Goal: Communication & Community: Answer question/provide support

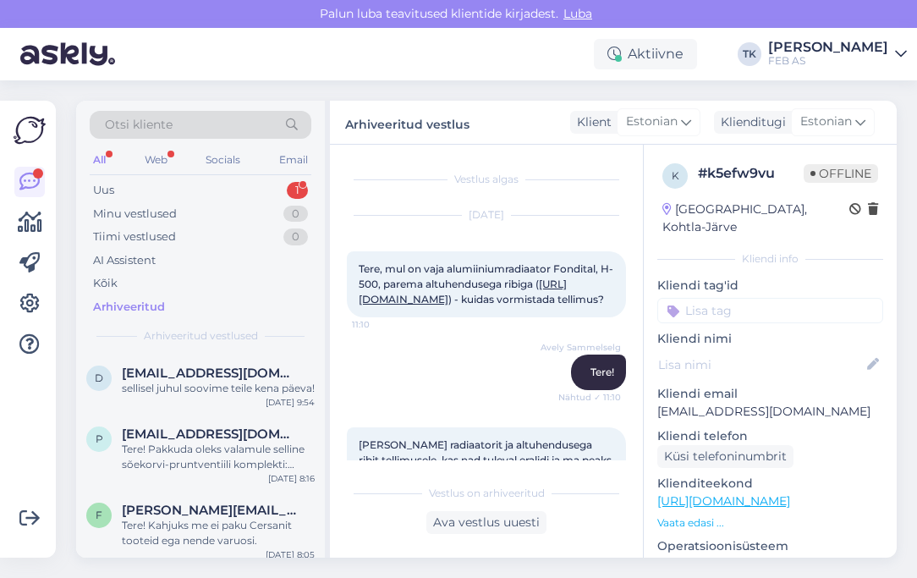
scroll to position [1421, 0]
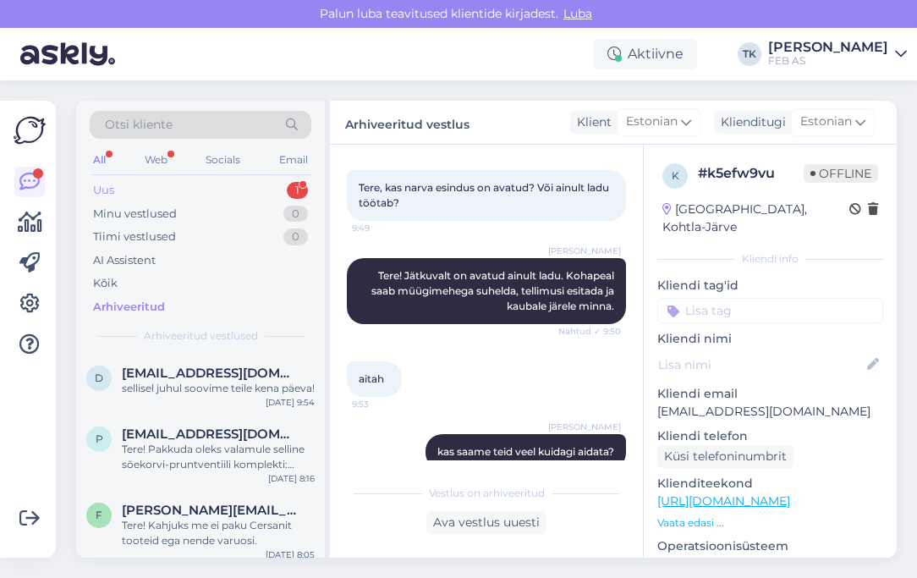
click at [236, 191] on div "Uus 1" at bounding box center [201, 190] width 222 height 24
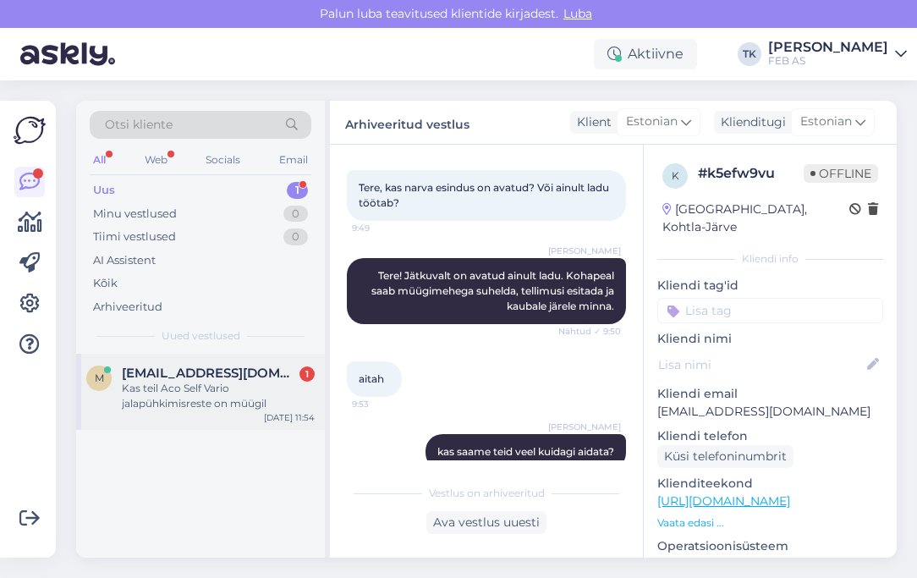
click at [195, 419] on div "m [EMAIL_ADDRESS][DOMAIN_NAME] 1 Kas teil Aco Self Vario jalapühkimisreste on m…" at bounding box center [200, 392] width 249 height 76
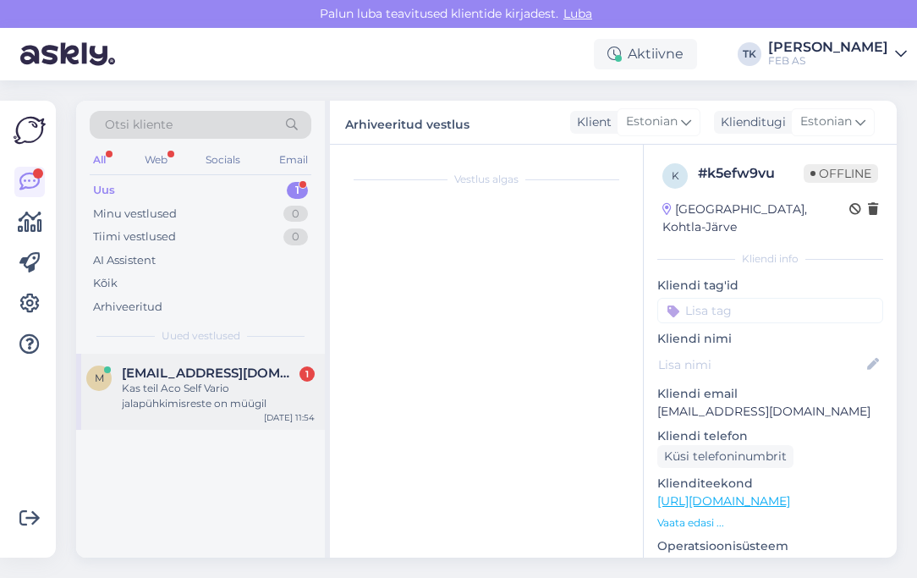
scroll to position [0, 0]
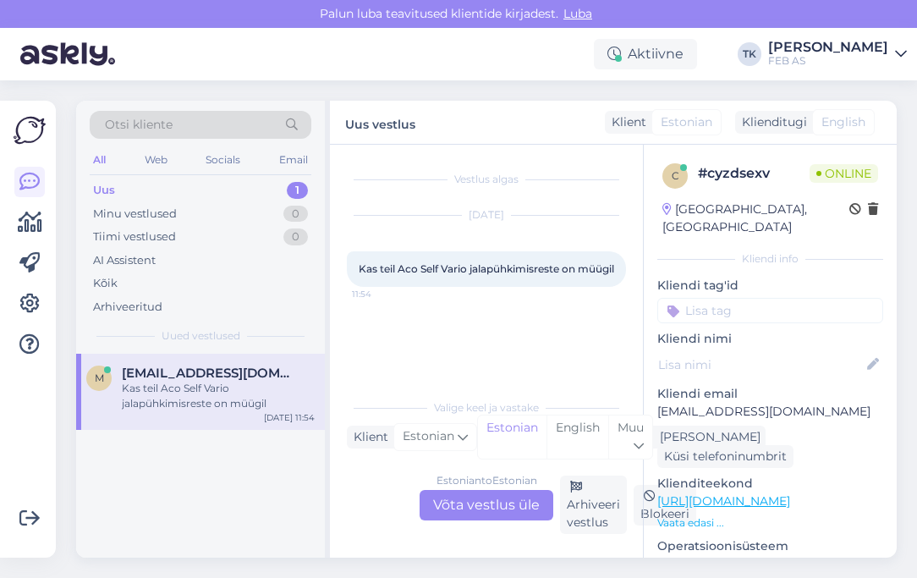
click at [479, 504] on div "Estonian to Estonian Võta vestlus üle" at bounding box center [486, 505] width 134 height 30
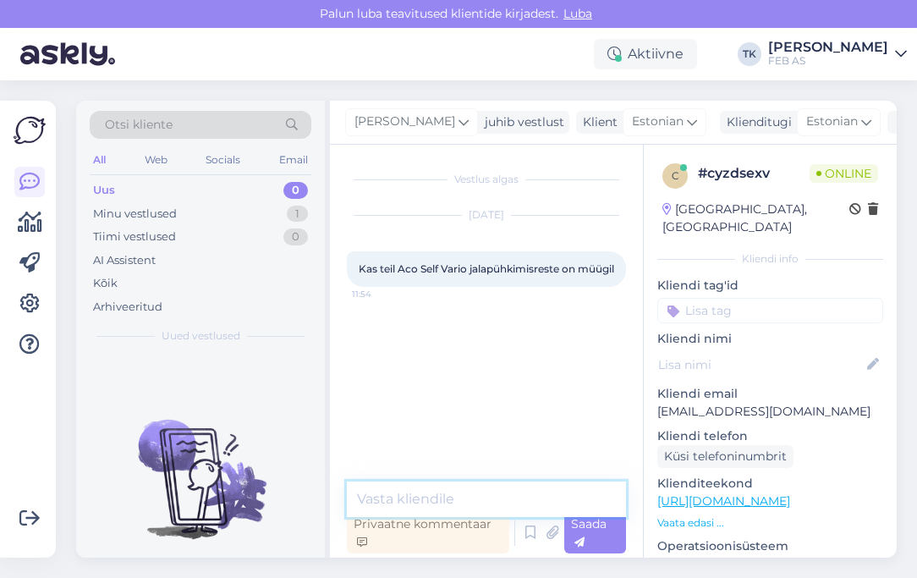
click at [447, 488] on textarea at bounding box center [486, 499] width 279 height 36
type textarea "t"
type textarea "Tere!"
click at [463, 485] on textarea at bounding box center [486, 499] width 279 height 36
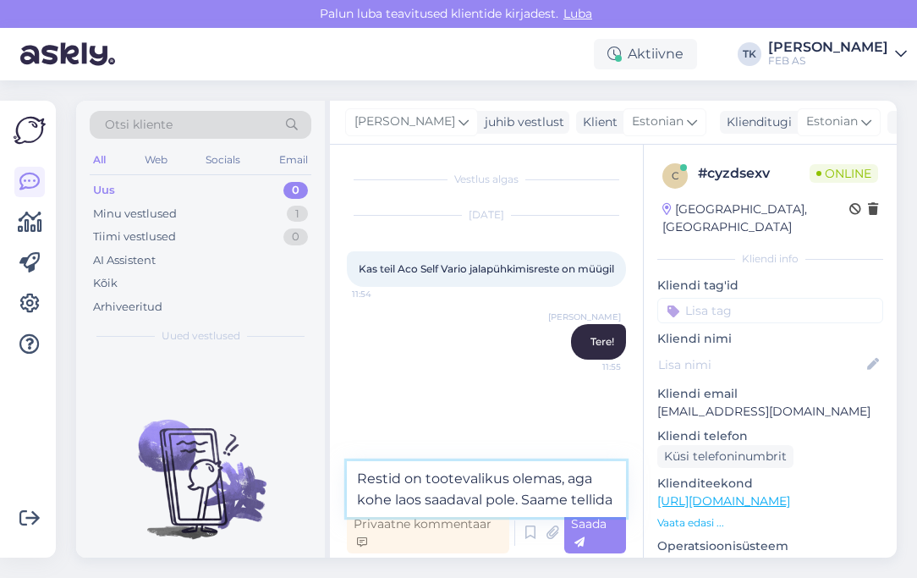
type textarea "Restid on tootevalikus olemas, aga kohe laos saadaval pole. Saame tellida."
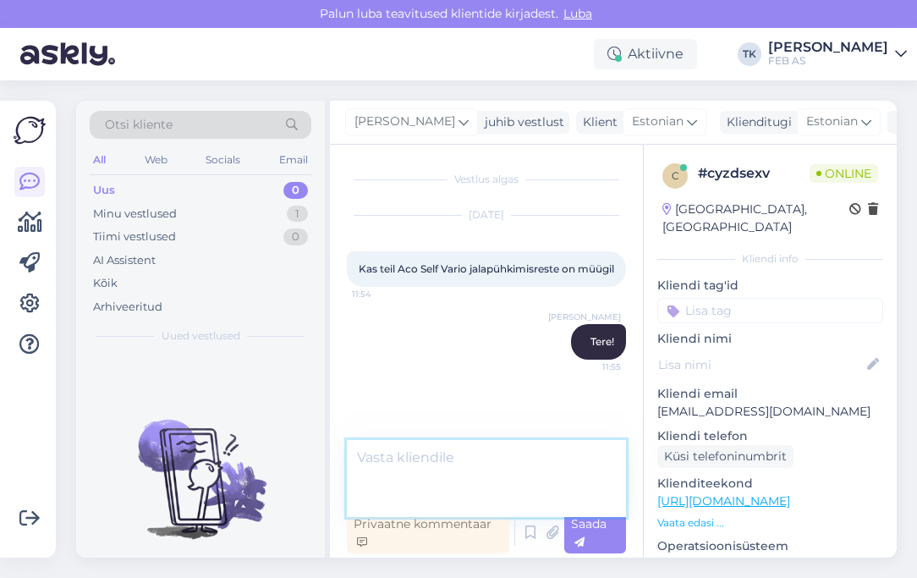
scroll to position [15, 0]
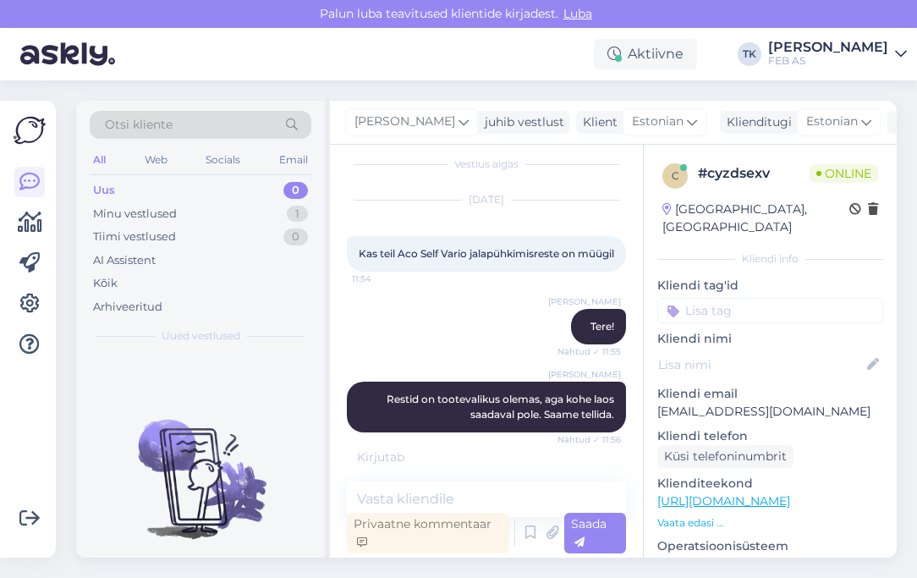
click at [464, 324] on div "Triinu [PERSON_NAME] Tere! Nähtud ✓ 11:55" at bounding box center [486, 326] width 279 height 73
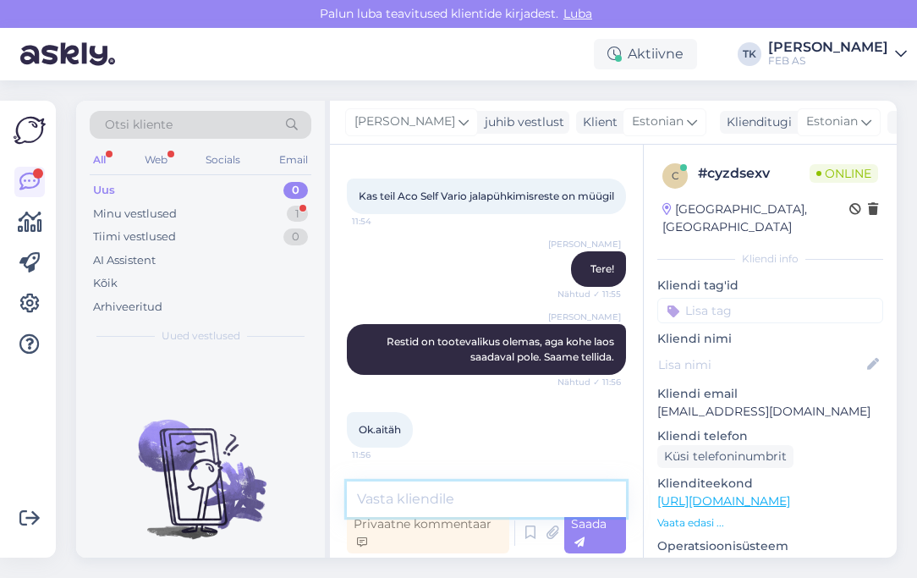
click at [440, 493] on textarea at bounding box center [486, 499] width 279 height 36
type textarea "Kas uurin tarneaja teile?"
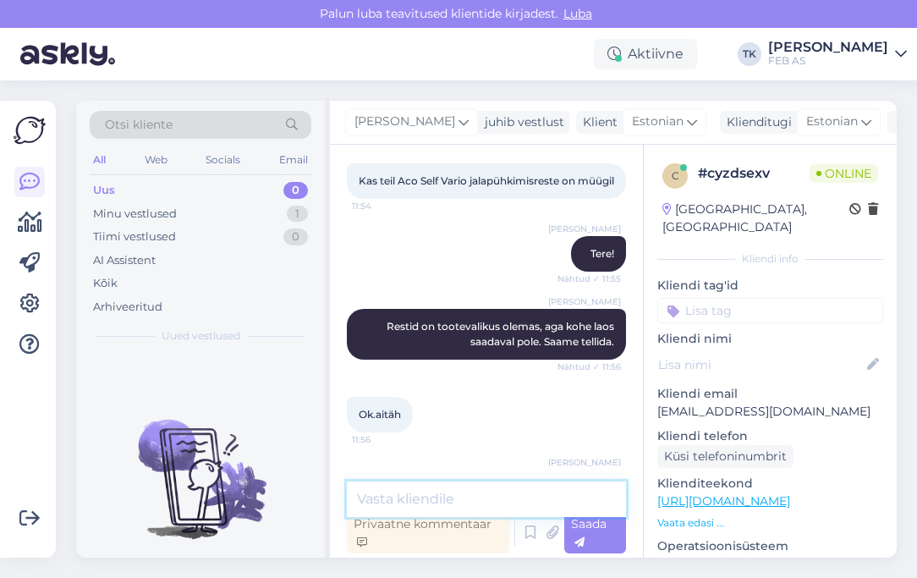
scroll to position [161, 0]
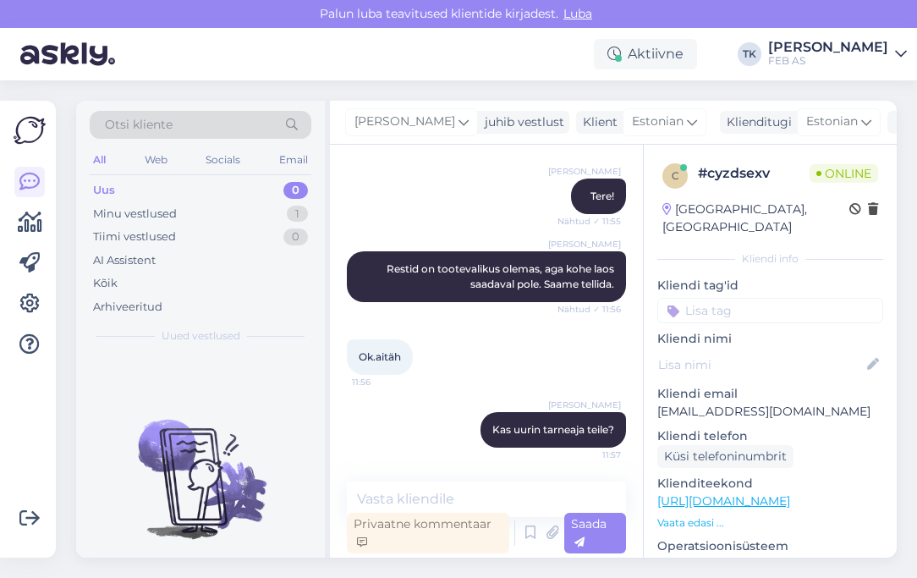
click at [391, 408] on div "Triinu [PERSON_NAME] Kas uurin tarneaja teile? 11:57" at bounding box center [486, 429] width 279 height 73
click at [897, 127] on icon at bounding box center [903, 123] width 12 height 12
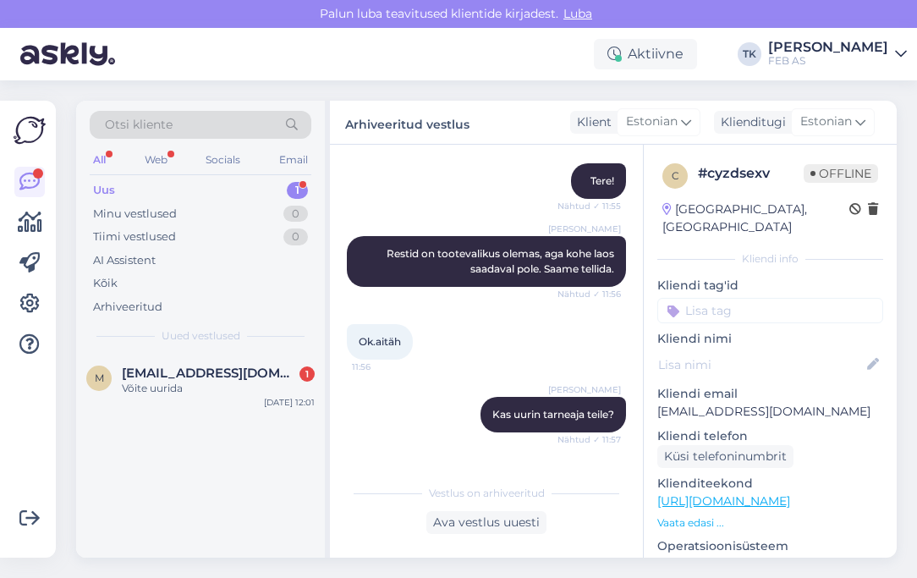
scroll to position [239, 0]
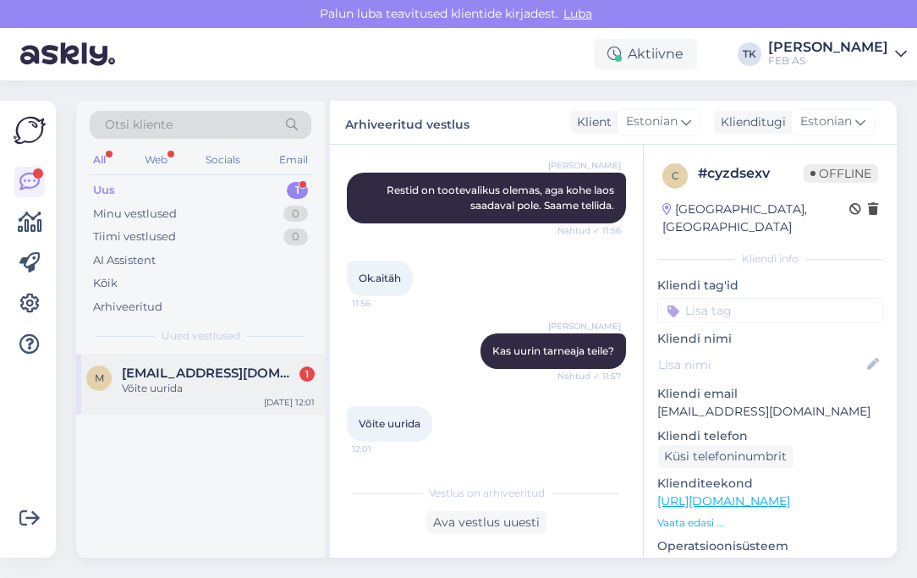
click at [185, 368] on span "[EMAIL_ADDRESS][DOMAIN_NAME]" at bounding box center [210, 372] width 176 height 15
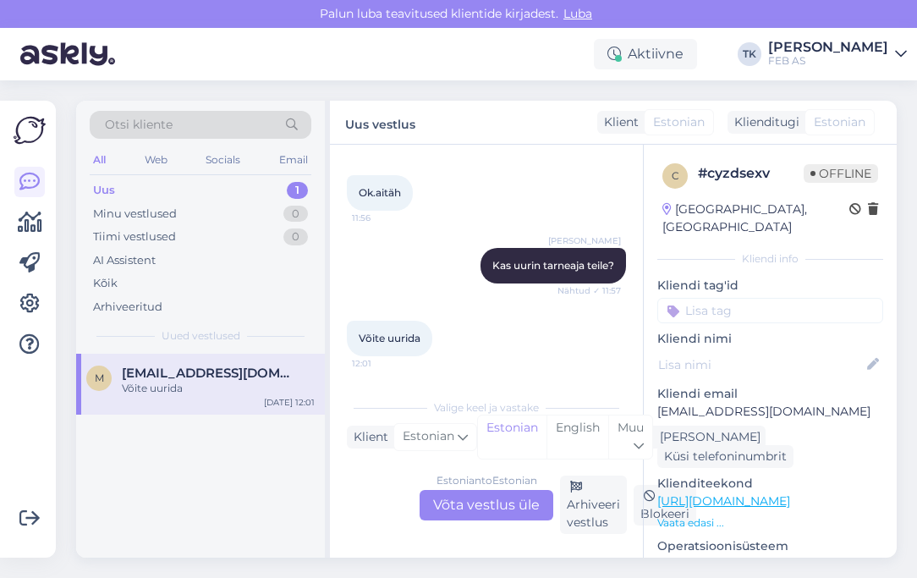
click at [465, 506] on div "Estonian to Estonian Võta vestlus üle" at bounding box center [486, 505] width 134 height 30
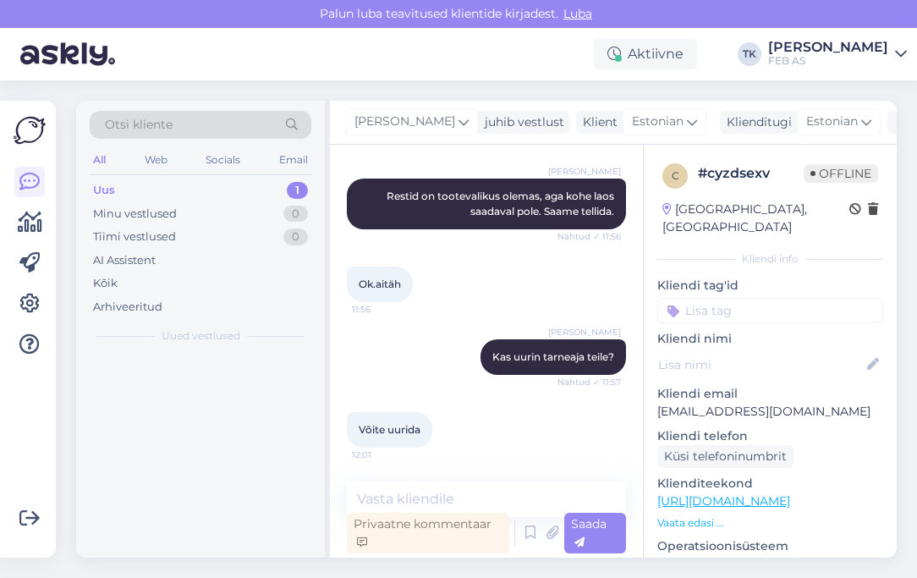
scroll to position [233, 0]
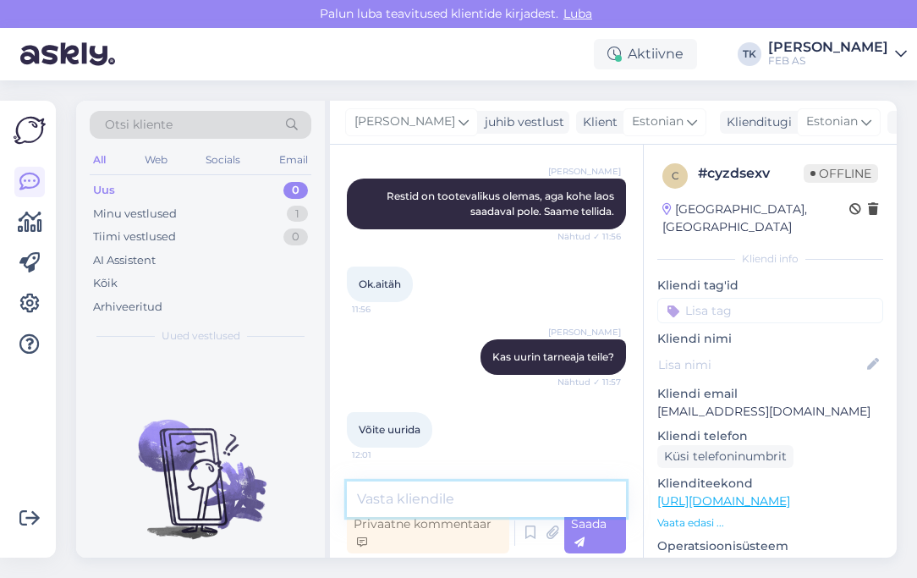
click at [435, 492] on textarea at bounding box center [486, 499] width 279 height 36
type textarea "K"
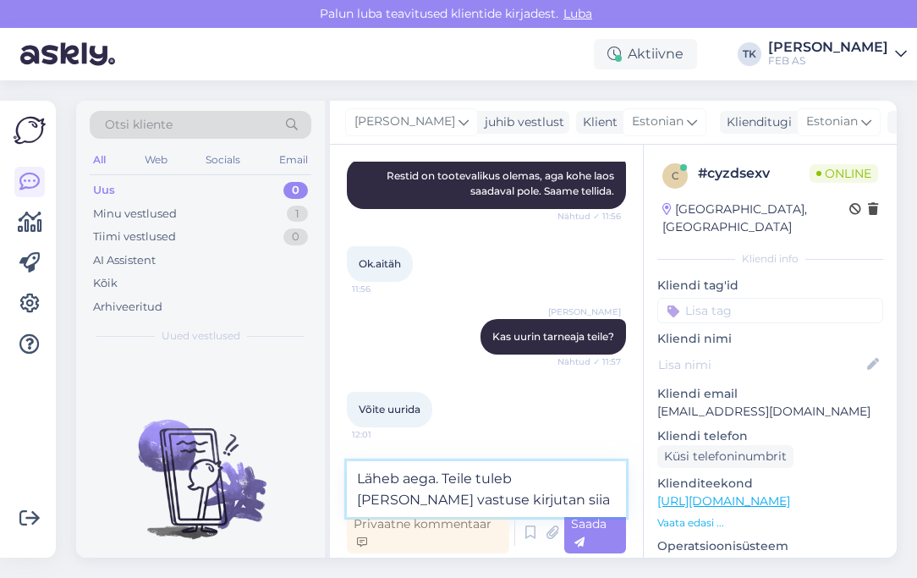
type textarea "Läheb aega. Teile tuleb [PERSON_NAME] vastuse kirjutan siia."
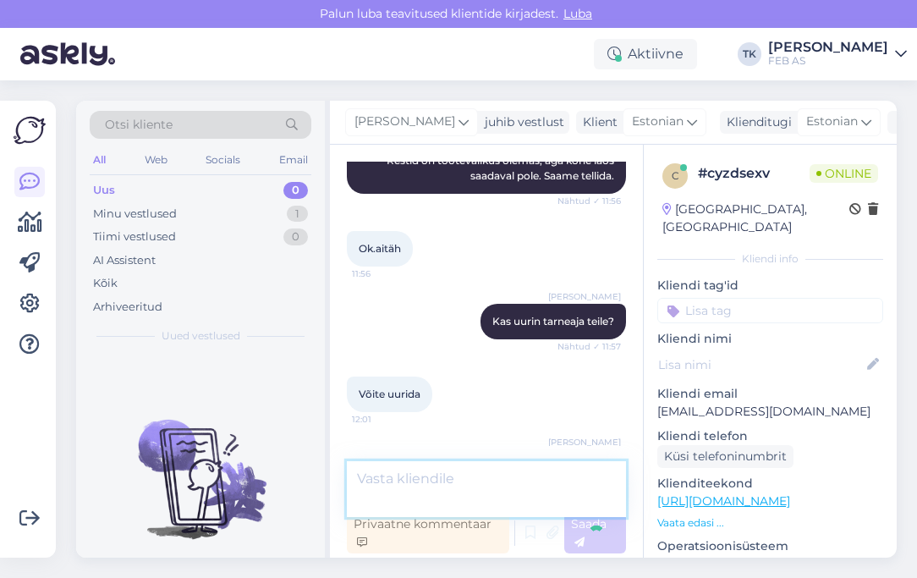
scroll to position [321, 0]
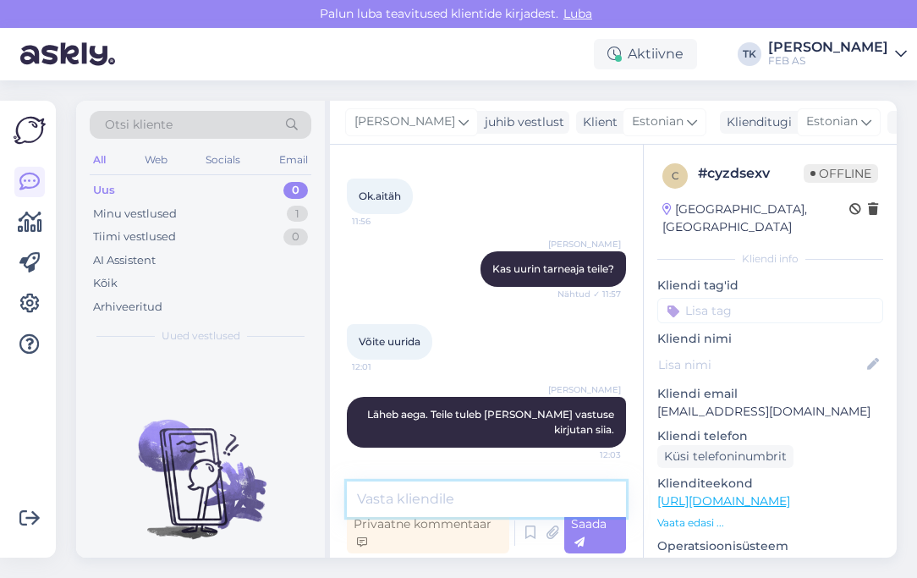
click at [479, 495] on textarea at bounding box center [486, 499] width 279 height 36
click at [474, 499] on textarea at bounding box center [486, 499] width 279 height 36
type textarea "Tarneaeg on 2-3 nädalat"
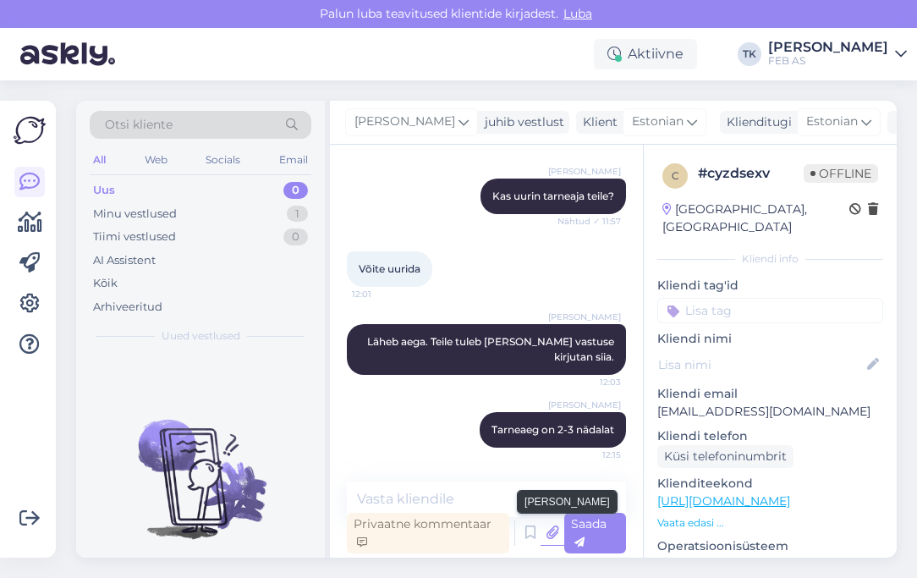
click at [552, 534] on icon at bounding box center [552, 532] width 24 height 25
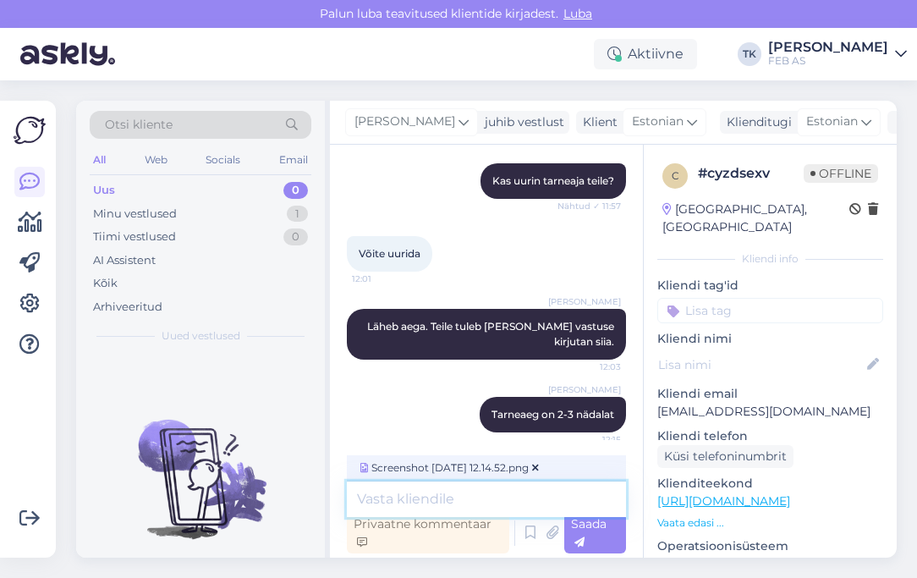
click at [428, 498] on textarea at bounding box center [486, 499] width 279 height 36
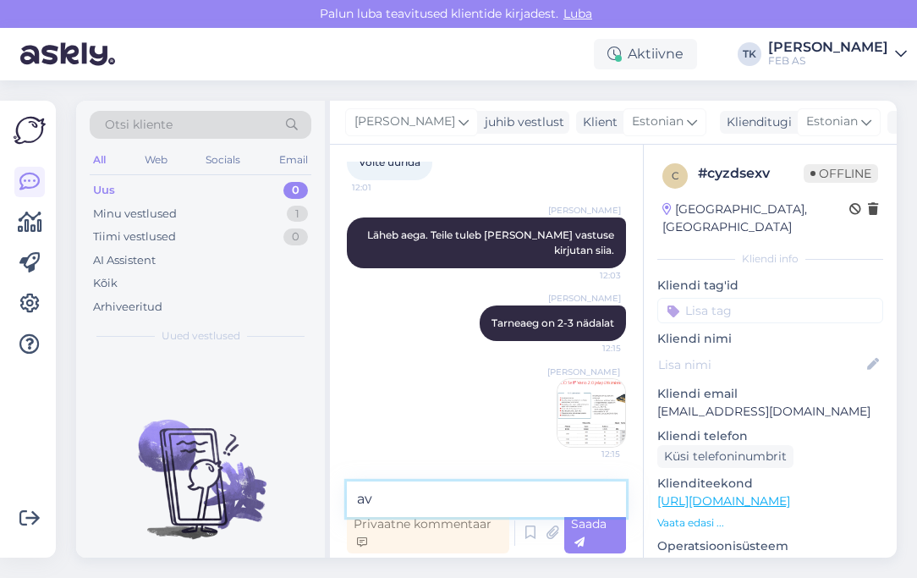
type textarea "a"
type textarea "Vario 2.0 mudel on pakkuda"
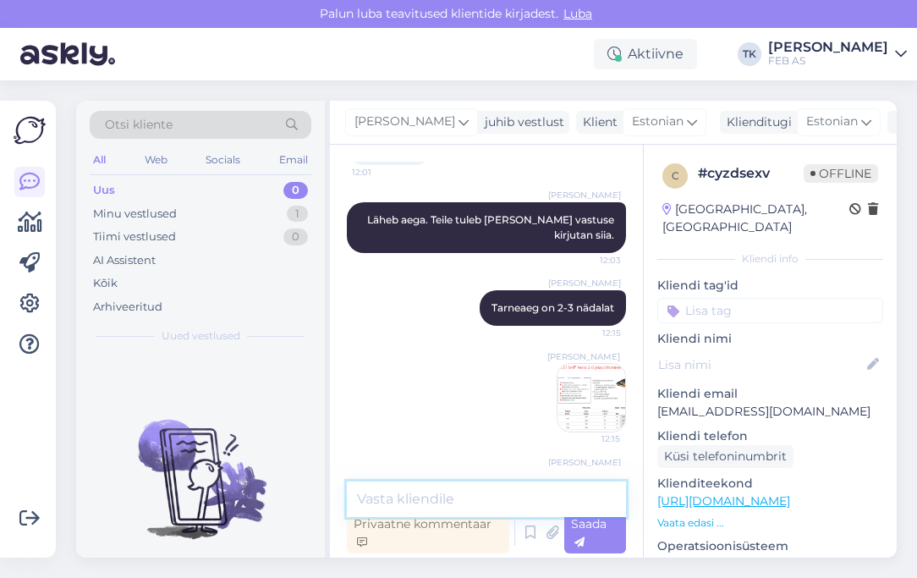
scroll to position [573, 0]
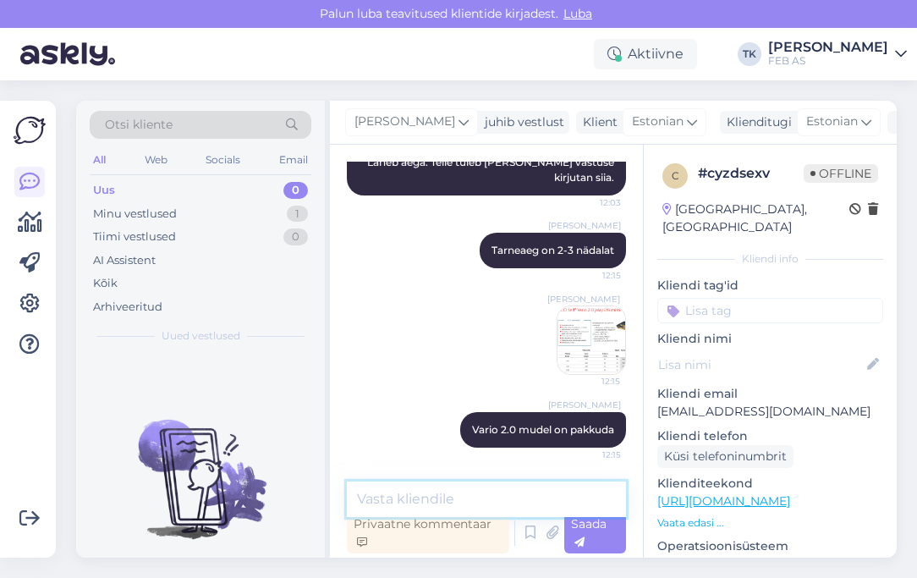
click at [524, 489] on textarea at bounding box center [486, 499] width 279 height 36
paste textarea "[URL][DOMAIN_NAME]"
type textarea "[URL][DOMAIN_NAME]"
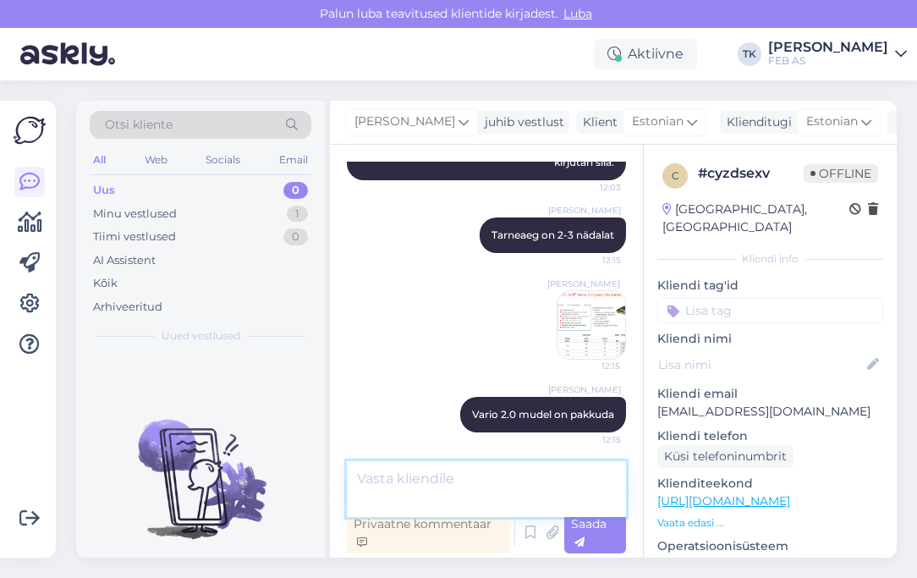
scroll to position [661, 0]
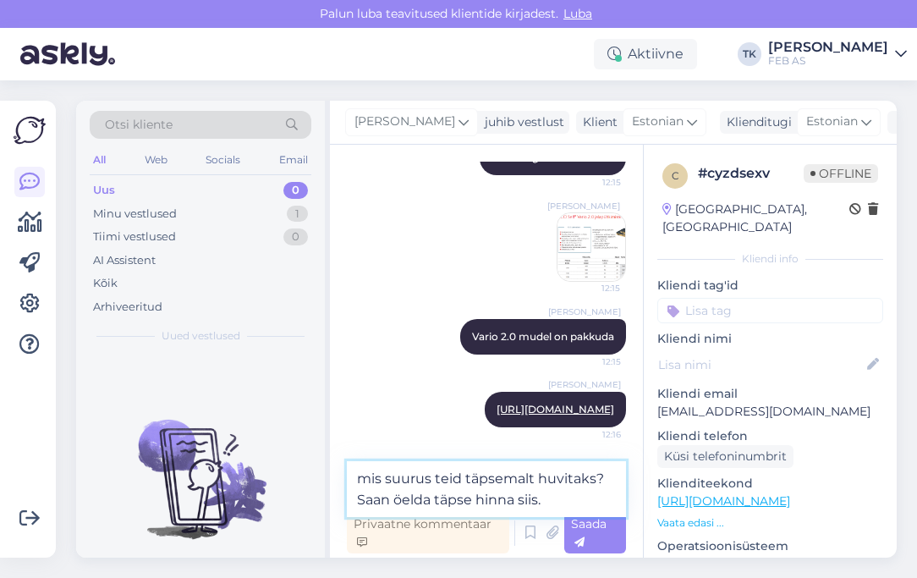
click at [592, 476] on textarea "mis suurus teid täpsemalt huvitaks? Saan öelda täpse hinna siis." at bounding box center [486, 489] width 279 height 56
type textarea "mis suurus teid täpsemalt huvitab? Saan öelda täpse hinna siis."
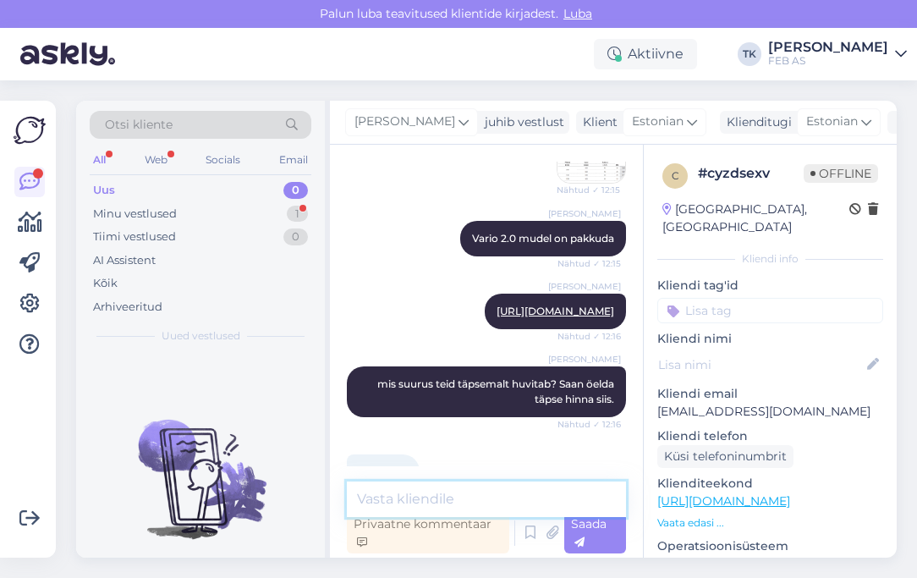
scroll to position [822, 0]
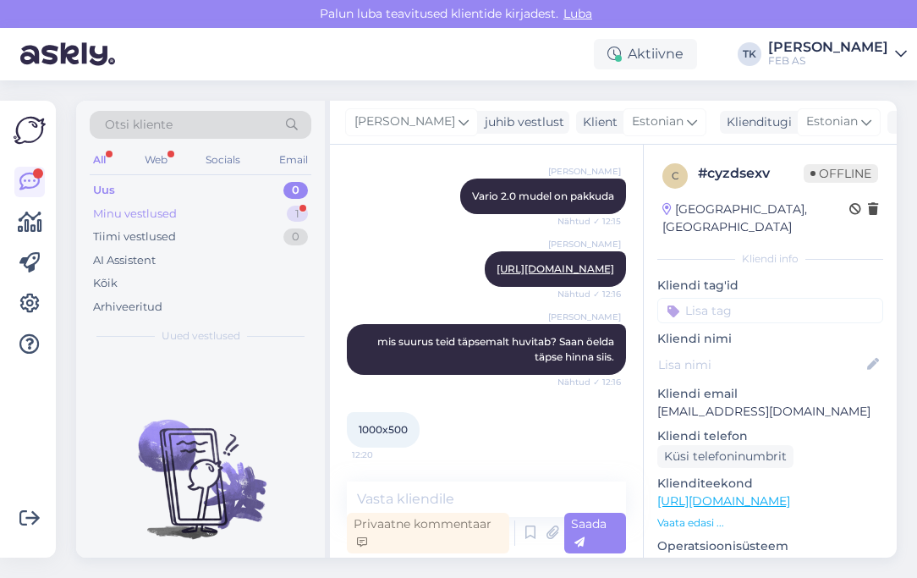
click at [209, 222] on div "Minu vestlused 1" at bounding box center [201, 214] width 222 height 24
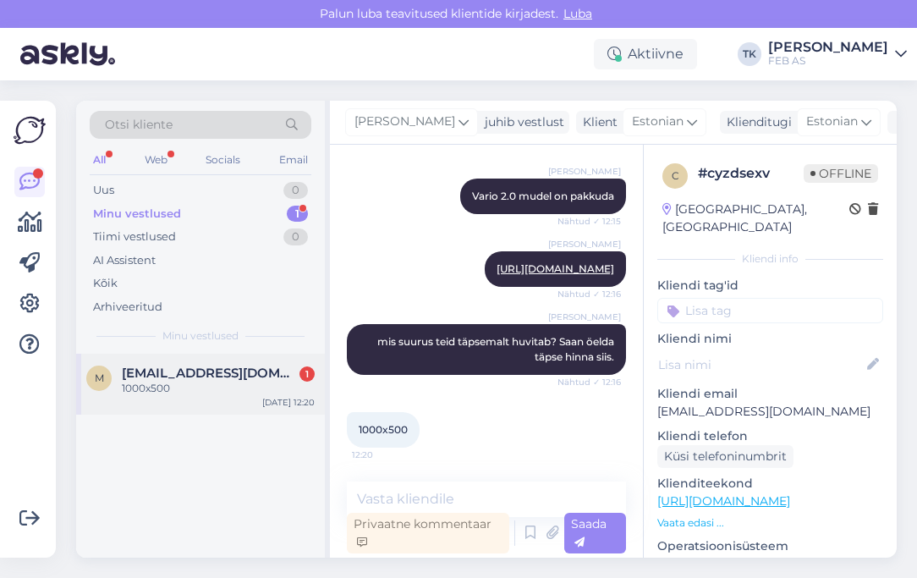
click at [277, 389] on div "1000x500" at bounding box center [218, 388] width 193 height 15
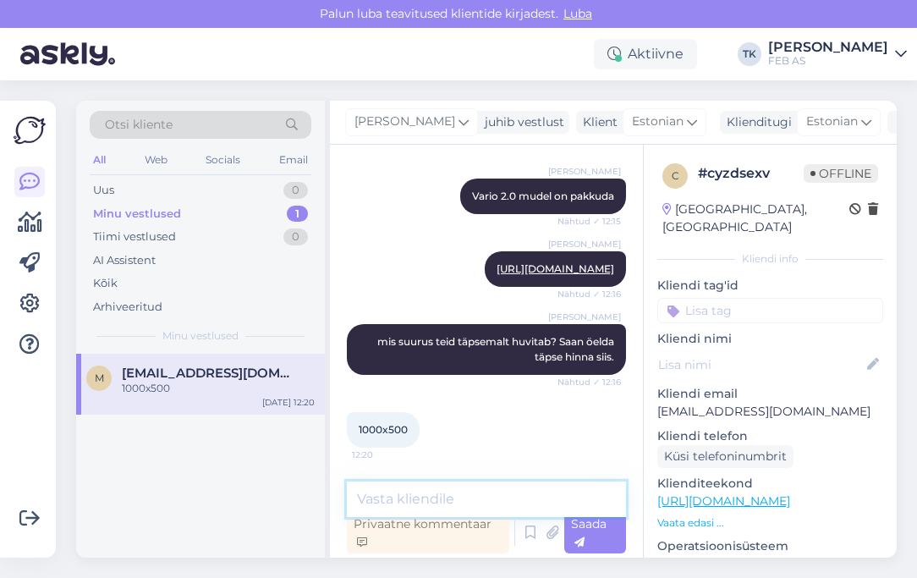
click at [444, 496] on textarea at bounding box center [486, 499] width 279 height 36
click at [480, 513] on textarea at bounding box center [486, 499] width 279 height 36
type textarea "M"
type textarea "[PERSON_NAME] välja valida ka pealisrest."
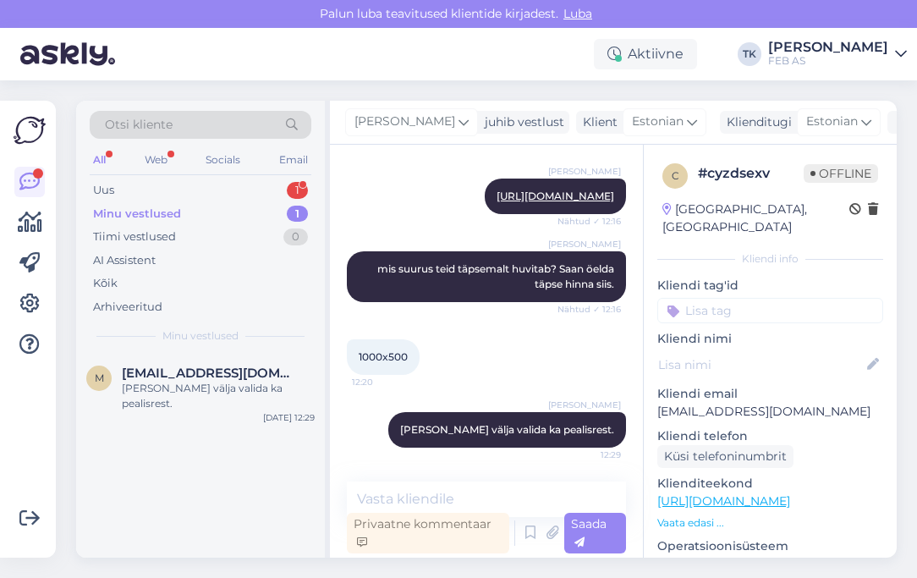
click at [237, 210] on div "Minu vestlused 1" at bounding box center [201, 214] width 222 height 24
click at [216, 189] on div "Uus 1" at bounding box center [201, 190] width 222 height 24
click at [184, 219] on div "Minu vestlused 1" at bounding box center [201, 214] width 222 height 24
click at [217, 370] on span "[EMAIL_ADDRESS][DOMAIN_NAME]" at bounding box center [210, 372] width 176 height 15
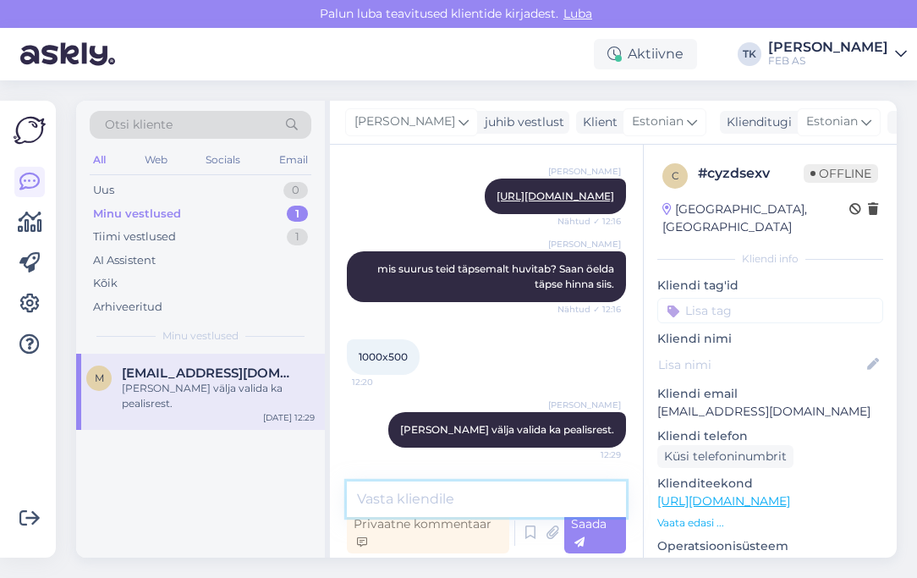
click at [403, 498] on textarea at bounding box center [486, 499] width 279 height 36
click at [364, 457] on div "Triinu [PERSON_NAME] [PERSON_NAME] välja valida ka pealisrest. 12:29" at bounding box center [486, 429] width 279 height 73
click at [421, 499] on textarea at bounding box center [486, 499] width 279 height 36
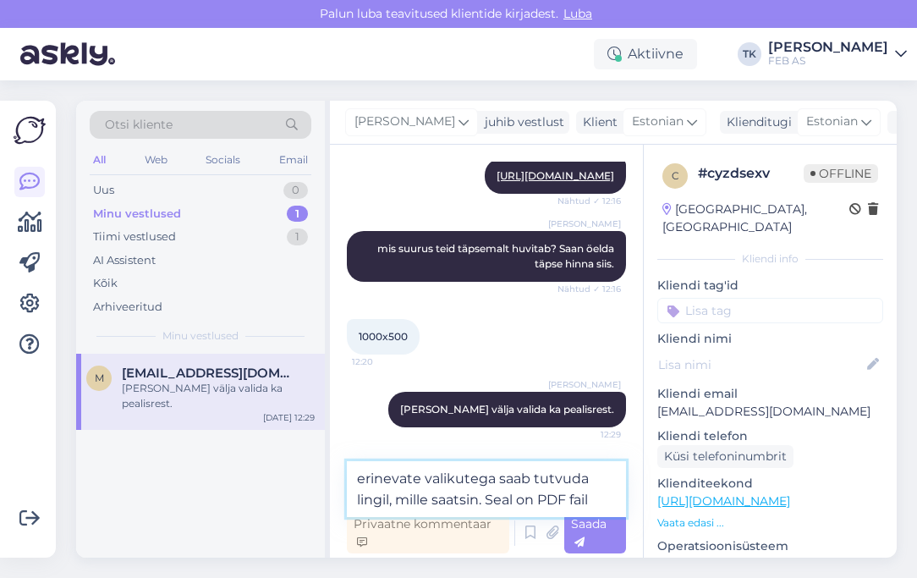
type textarea "erinevate valikutega saab tutvuda lingil, mille saatsin. Seal on PDF fail."
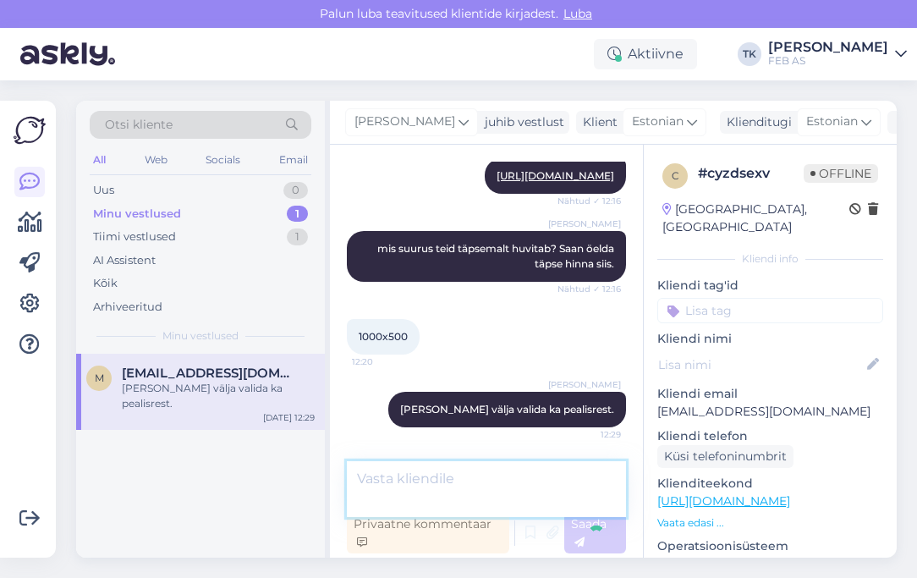
scroll to position [983, 0]
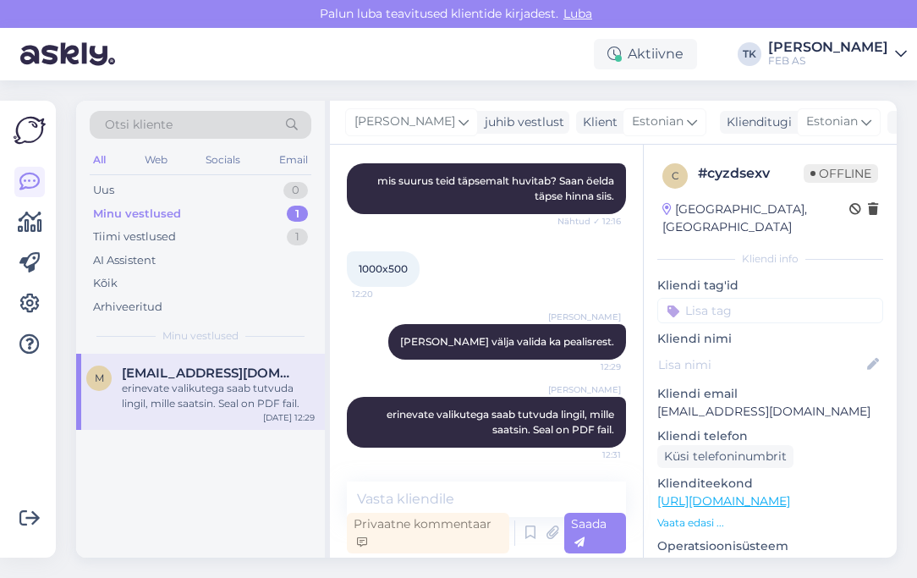
click at [489, 269] on div "1000x500 12:20" at bounding box center [486, 269] width 279 height 73
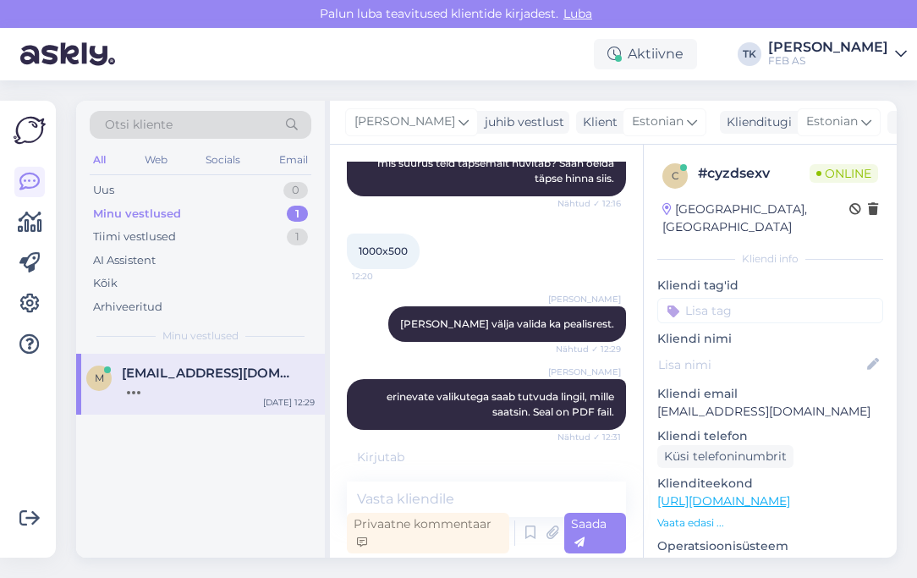
scroll to position [1055, 0]
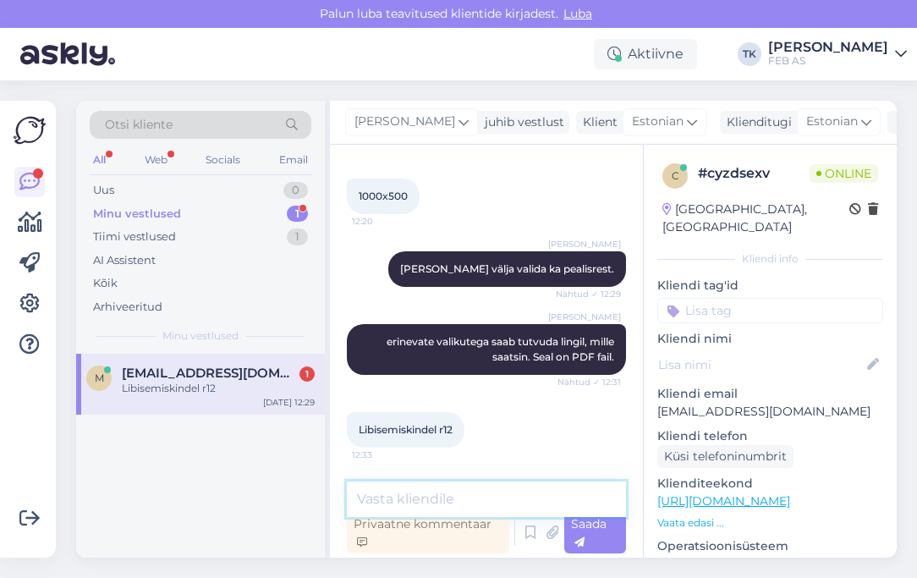
click at [386, 497] on textarea at bounding box center [486, 499] width 279 height 36
click at [497, 418] on div "Libisemiskindel r12 12:33" at bounding box center [486, 429] width 279 height 73
click at [227, 391] on div "Libisemiskindel r12" at bounding box center [218, 388] width 193 height 15
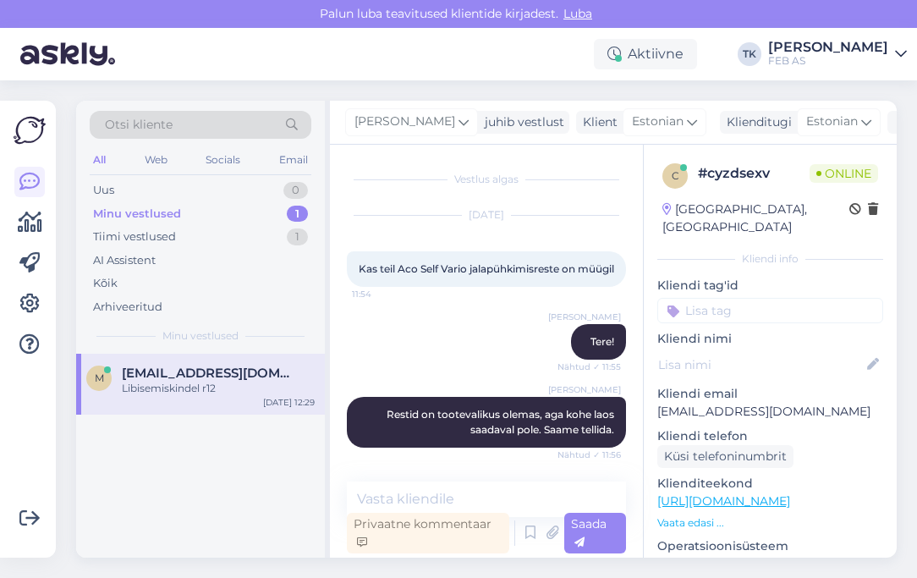
click at [185, 367] on span "[EMAIL_ADDRESS][DOMAIN_NAME]" at bounding box center [210, 372] width 176 height 15
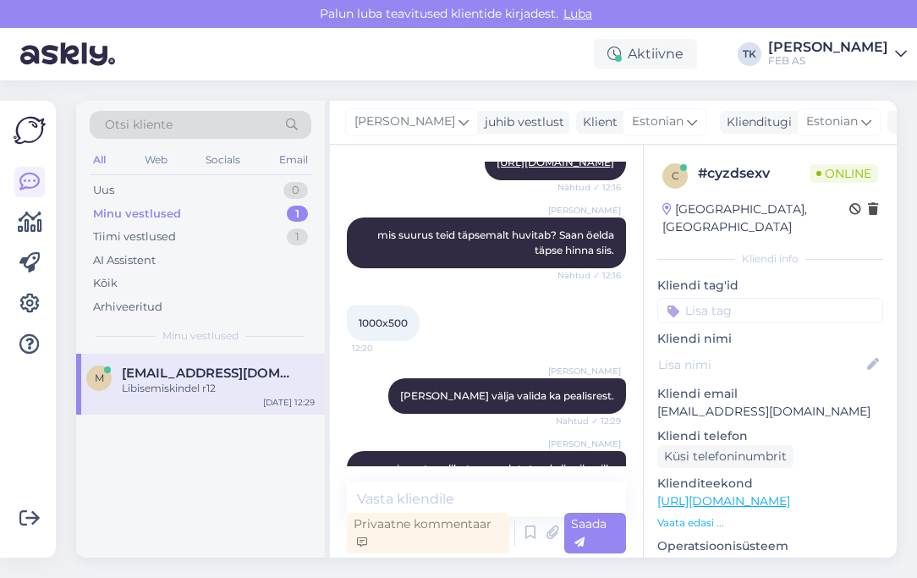
scroll to position [1055, 0]
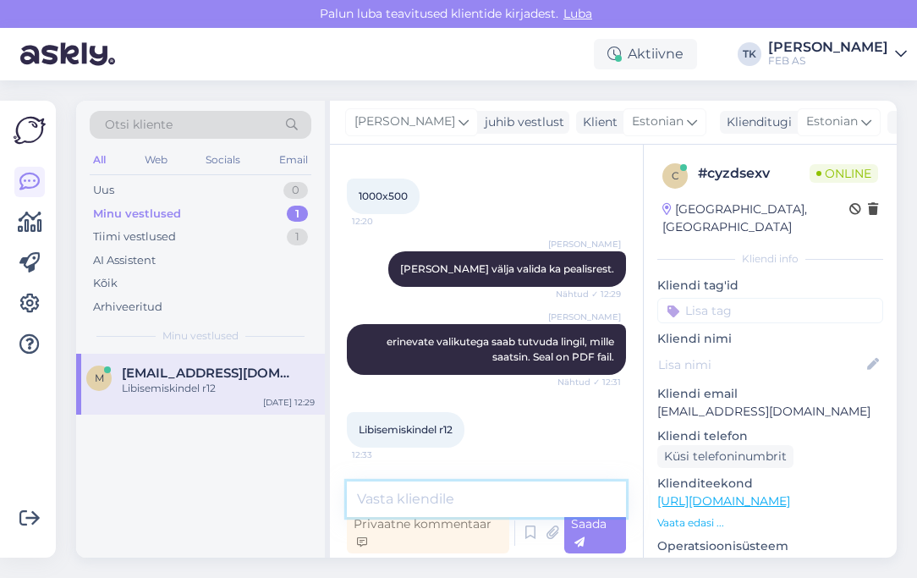
click at [397, 502] on textarea at bounding box center [486, 499] width 279 height 36
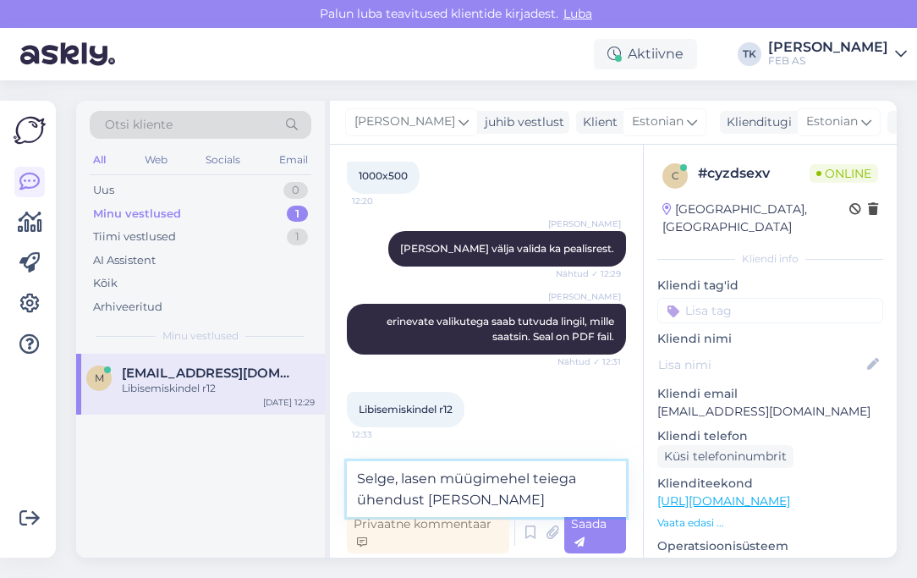
type textarea "Selge, lasen müügimehel teiega ühendust [PERSON_NAME]."
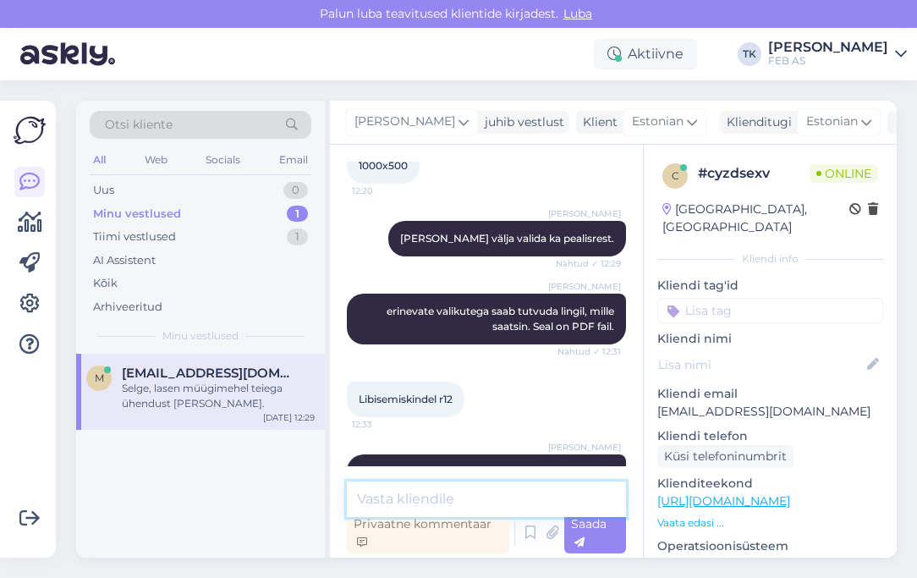
scroll to position [1128, 0]
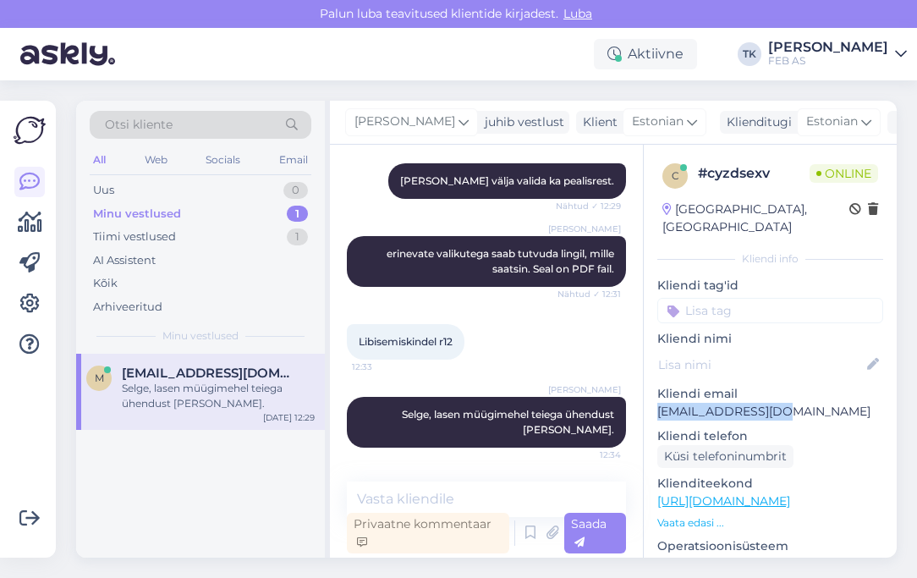
drag, startPoint x: 787, startPoint y: 393, endPoint x: 662, endPoint y: 395, distance: 125.2
click at [654, 395] on div "c # cyzdsexv Online [GEOGRAPHIC_DATA], [GEOGRAPHIC_DATA] Kliendi info Kliendi t…" at bounding box center [770, 501] width 253 height 713
copy p "[EMAIL_ADDRESS][DOMAIN_NAME]"
click at [472, 485] on textarea at bounding box center [486, 499] width 279 height 36
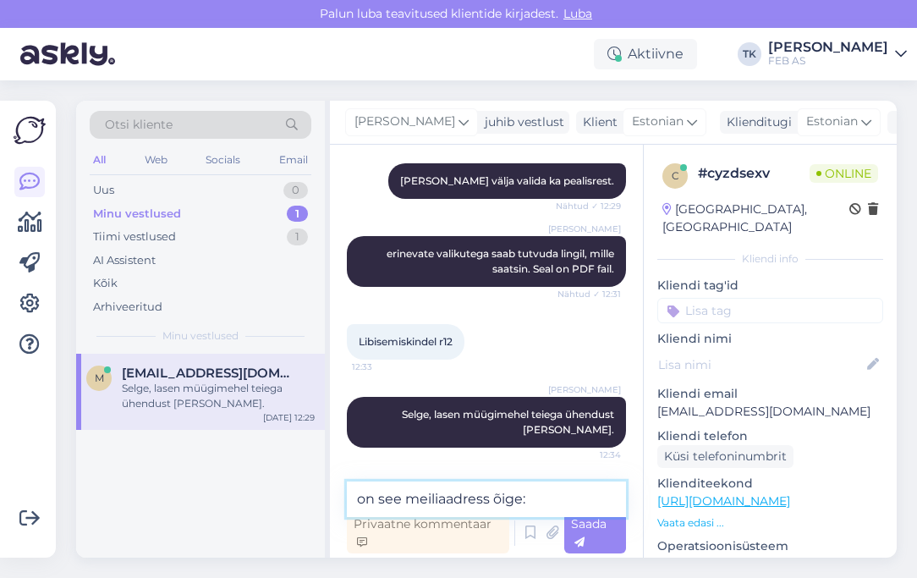
paste textarea "[EMAIL_ADDRESS][DOMAIN_NAME]"
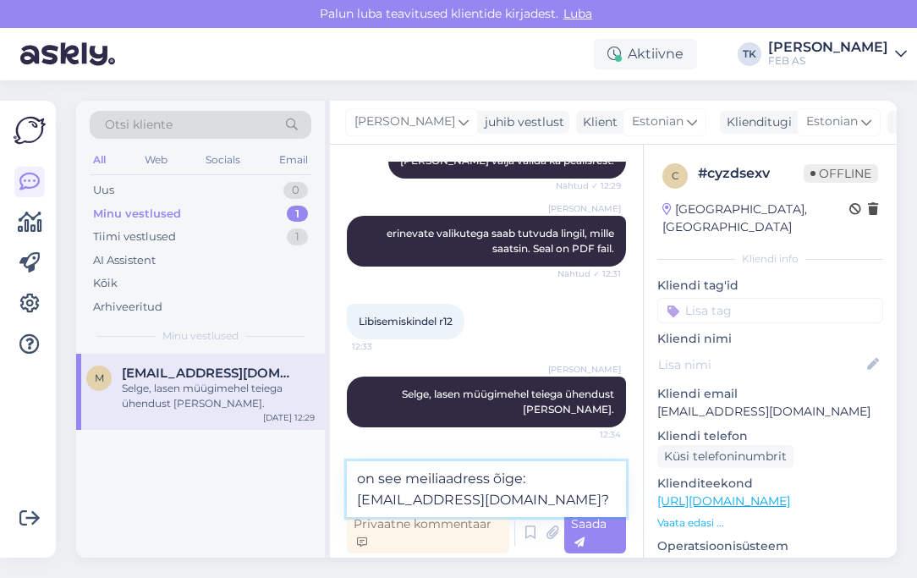
click at [447, 480] on textarea "on see meiliaadress õige: [EMAIL_ADDRESS][DOMAIN_NAME]?" at bounding box center [486, 489] width 279 height 56
type textarea "on see meiliaadress õige: [EMAIL_ADDRESS][DOMAIN_NAME]?"
click at [551, 467] on textarea "on see meiliaadress õige: [EMAIL_ADDRESS][DOMAIN_NAME]?" at bounding box center [486, 489] width 279 height 56
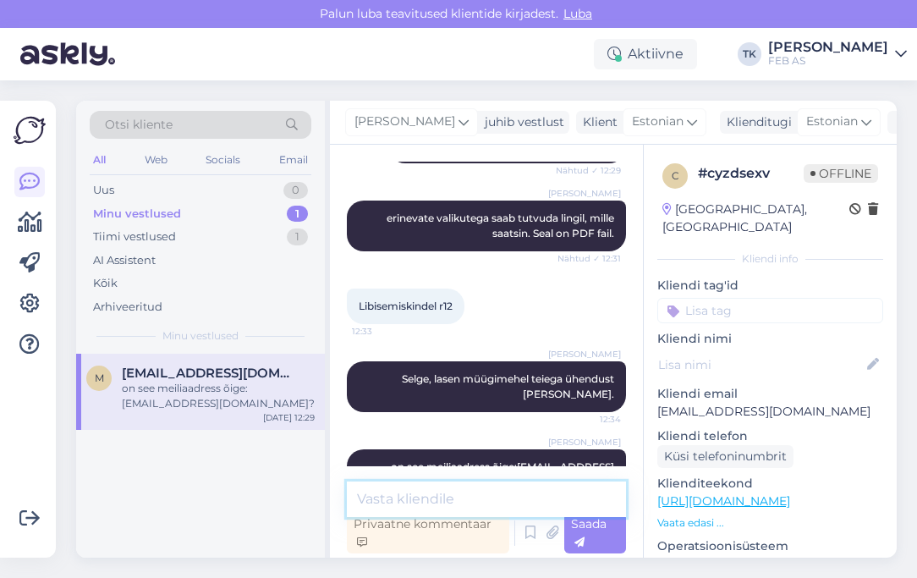
scroll to position [1201, 0]
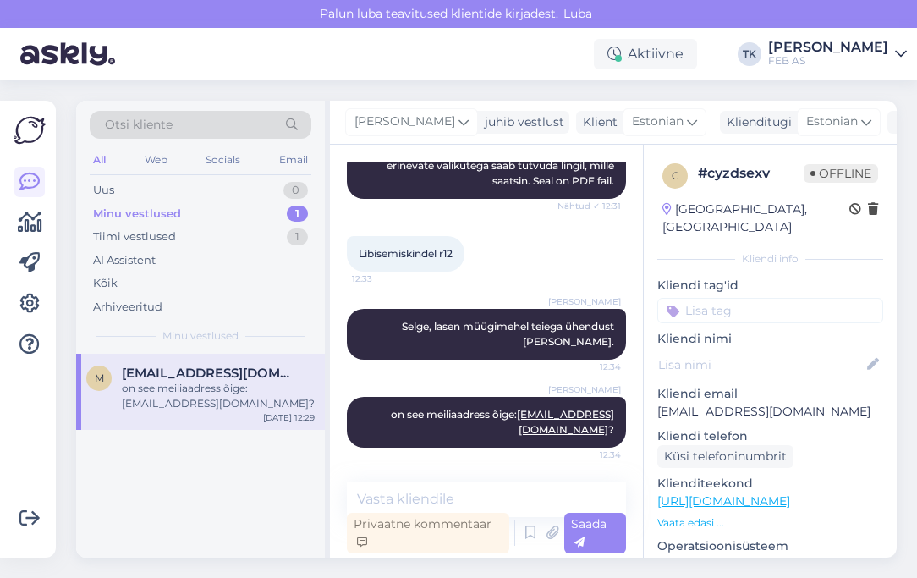
click at [726, 403] on p "[EMAIL_ADDRESS][DOMAIN_NAME]" at bounding box center [770, 412] width 226 height 18
copy p "[EMAIL_ADDRESS][DOMAIN_NAME]"
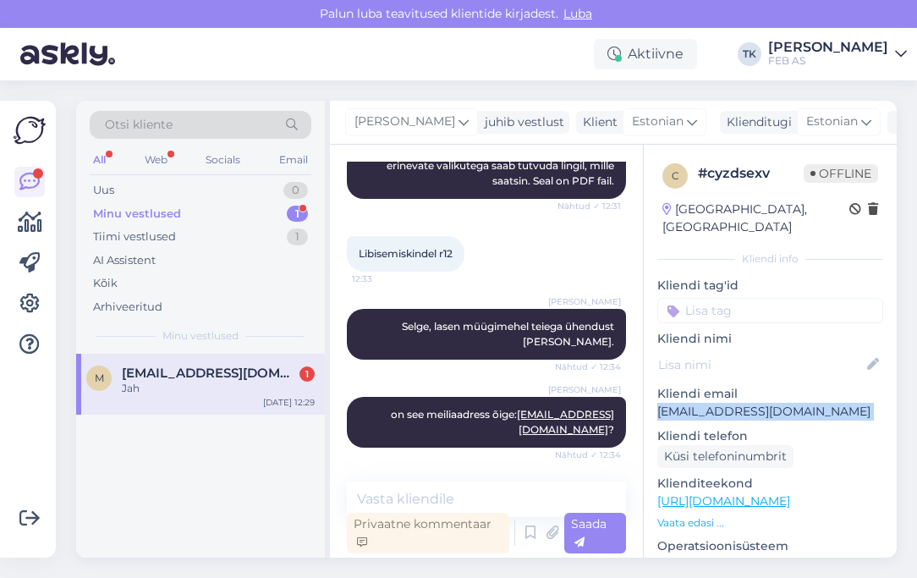
scroll to position [1274, 0]
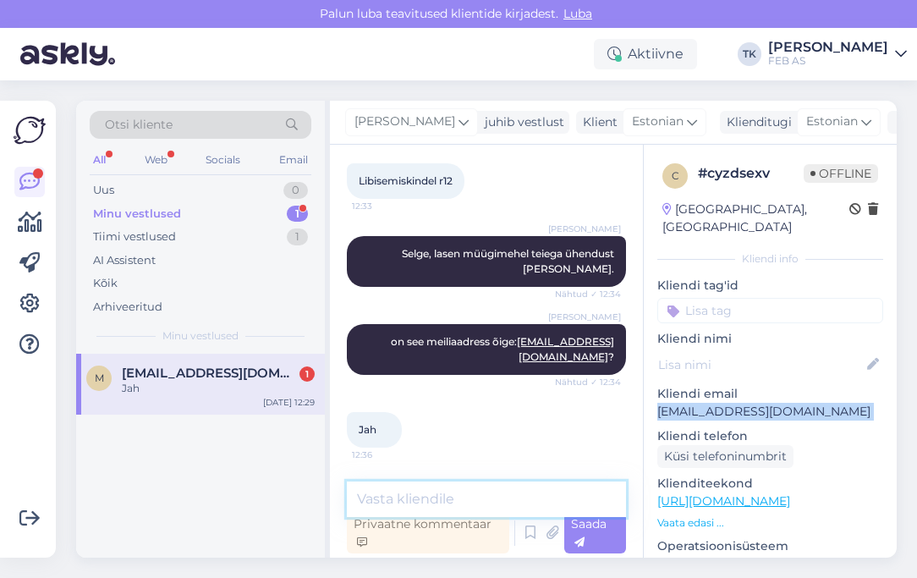
click at [404, 485] on textarea at bounding box center [486, 499] width 279 height 36
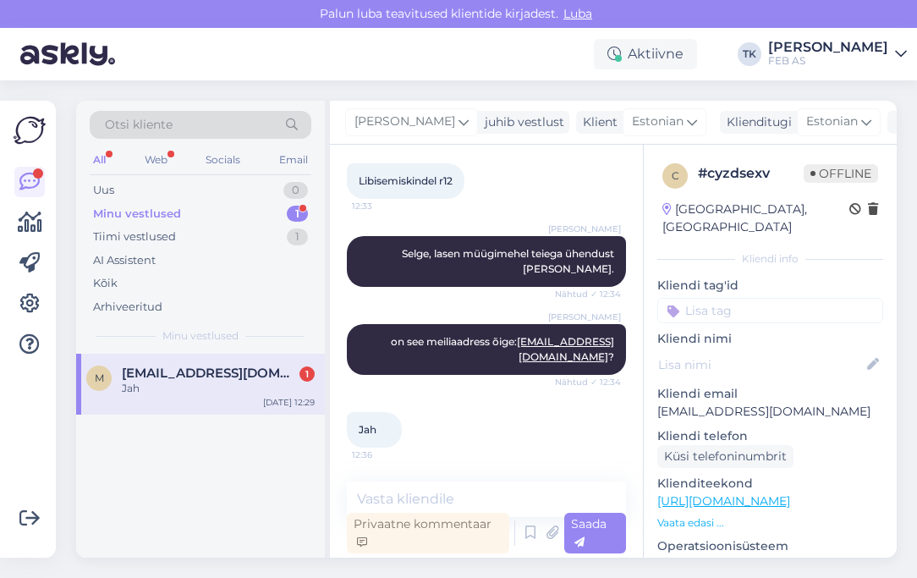
click at [454, 428] on div "[DEMOGRAPHIC_DATA]" at bounding box center [486, 429] width 279 height 73
click at [404, 491] on textarea at bounding box center [486, 499] width 279 height 36
click at [276, 397] on div "[DATE] 12:29" at bounding box center [289, 402] width 52 height 13
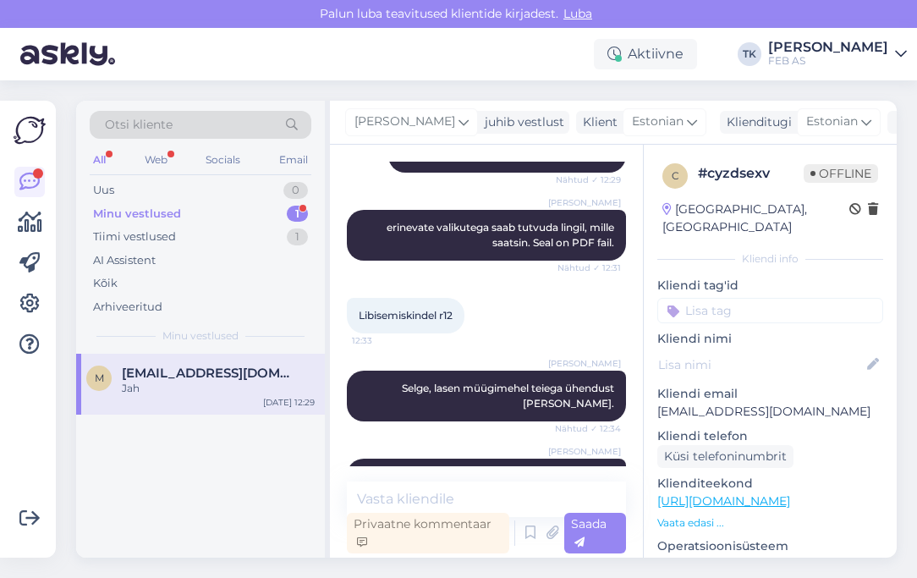
scroll to position [1142, 0]
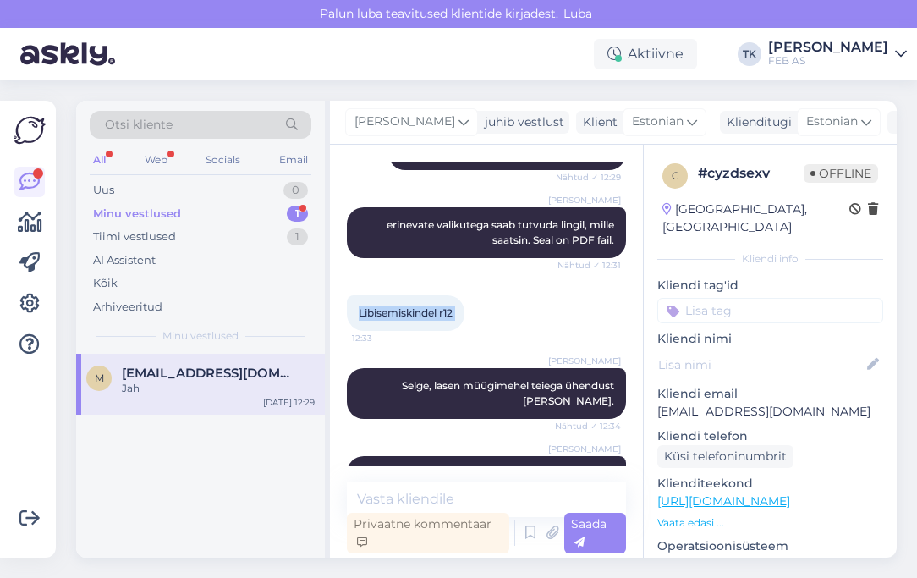
drag, startPoint x: 357, startPoint y: 343, endPoint x: 463, endPoint y: 338, distance: 105.8
click at [464, 331] on div "Libisemiskindel r12 12:33" at bounding box center [406, 313] width 118 height 36
copy div "Libisemiskindel r12 12:33"
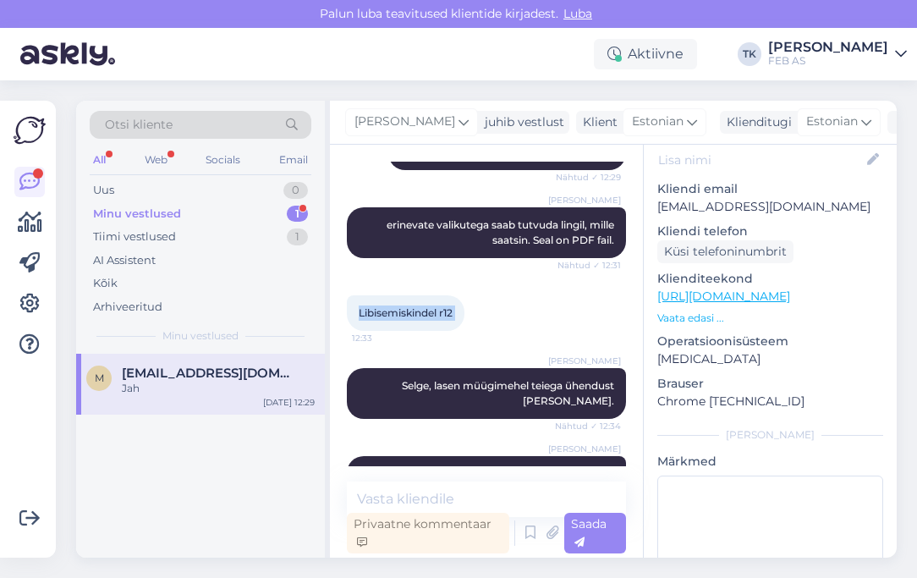
scroll to position [282, 0]
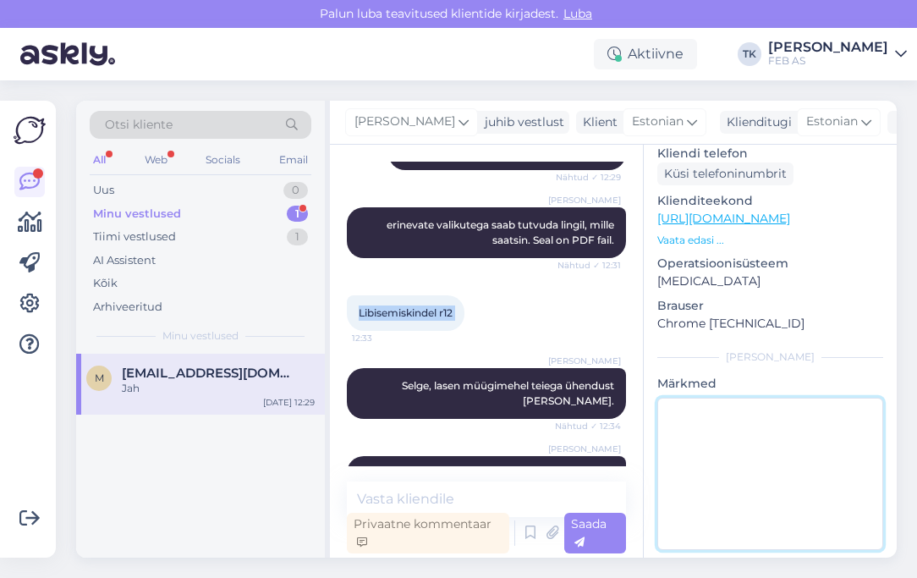
click at [712, 441] on textarea at bounding box center [770, 473] width 226 height 152
type textarea "Suunatud edasi Maarele Forelli."
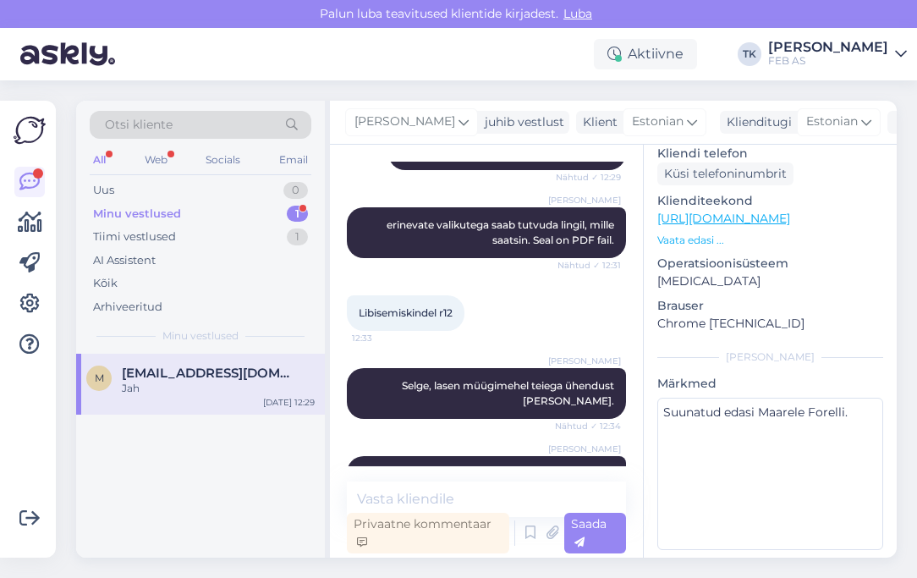
click at [843, 297] on p "Brauser" at bounding box center [770, 306] width 226 height 18
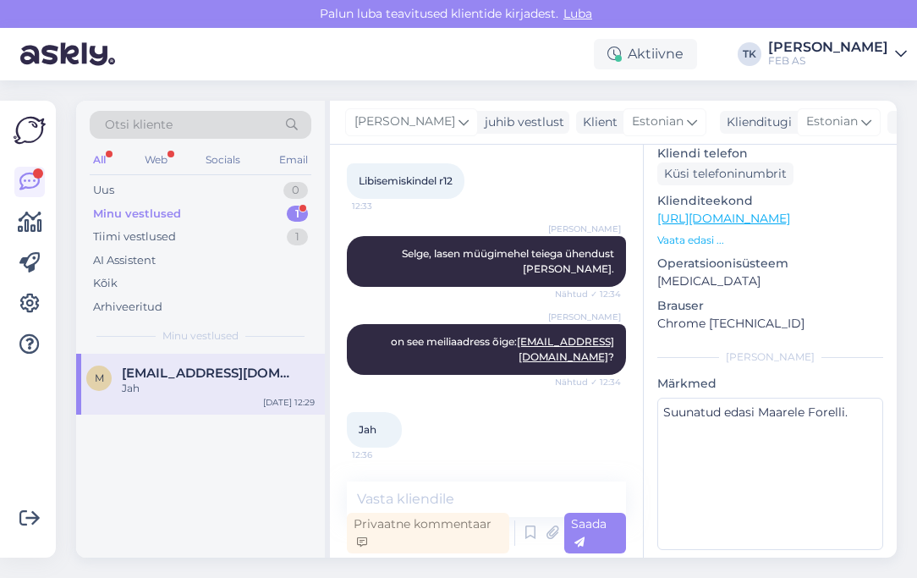
click at [226, 204] on div "Minu vestlused 1" at bounding box center [201, 214] width 222 height 24
click at [249, 383] on div "Jah" at bounding box center [218, 388] width 193 height 15
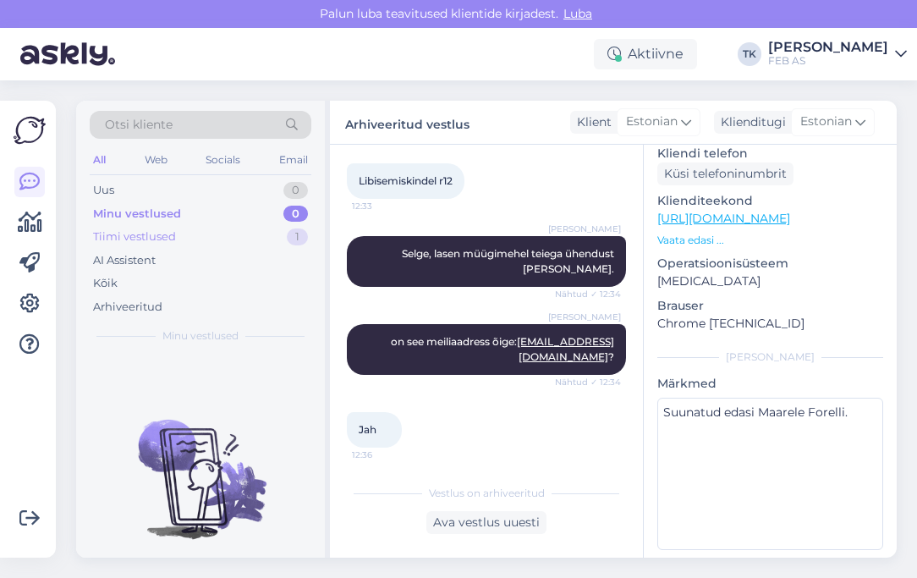
click at [203, 243] on div "Tiimi vestlused 1" at bounding box center [201, 237] width 222 height 24
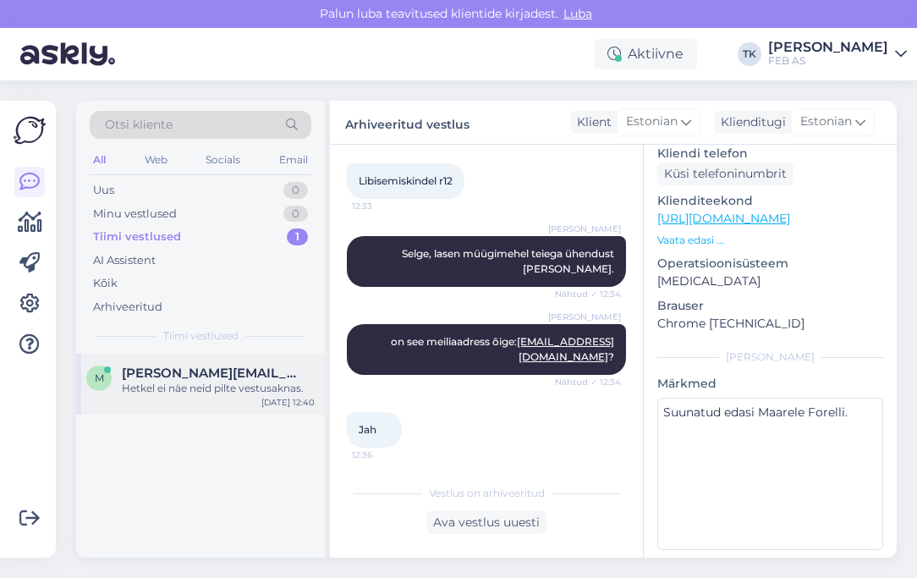
click at [191, 365] on span "[PERSON_NAME][EMAIL_ADDRESS][DOMAIN_NAME]" at bounding box center [210, 372] width 176 height 15
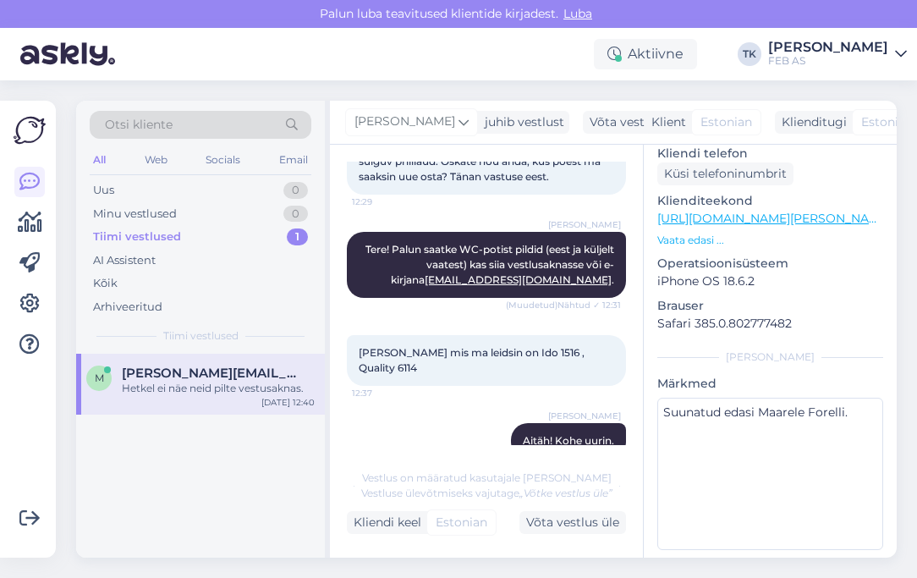
scroll to position [564, 0]
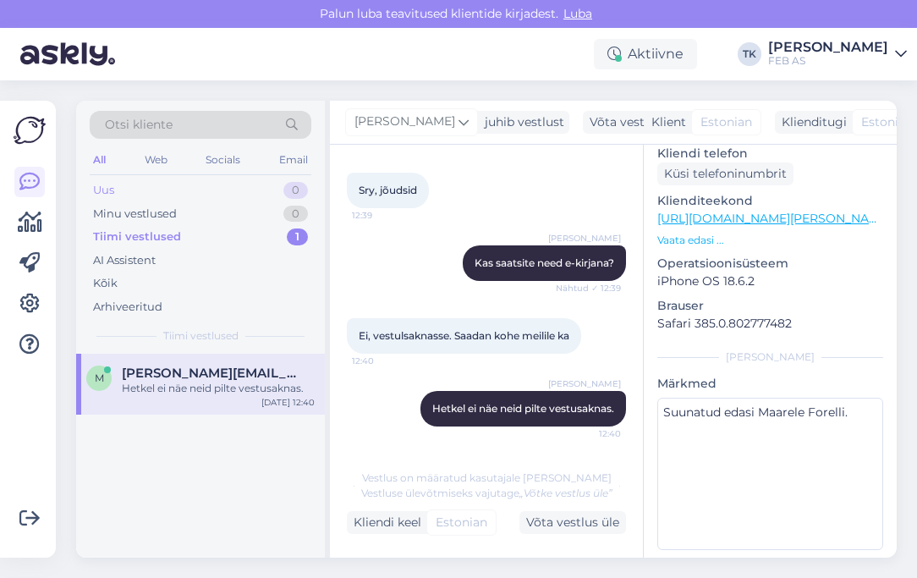
click at [185, 190] on div "Uus 0" at bounding box center [201, 190] width 222 height 24
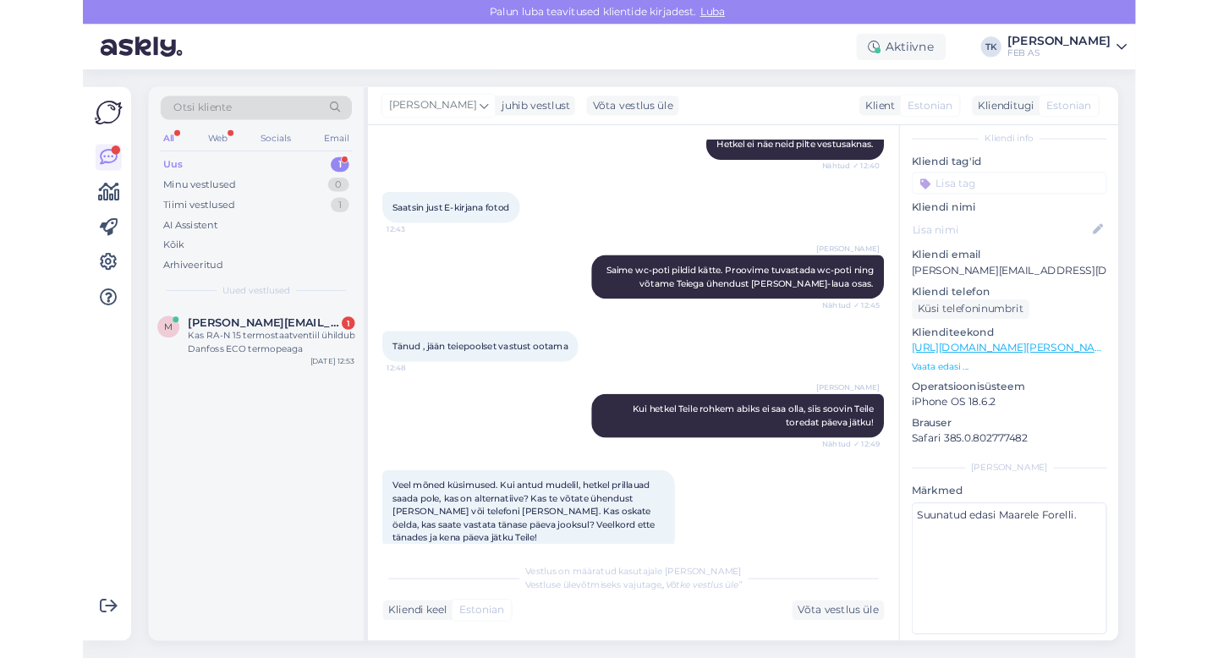
scroll to position [202, 0]
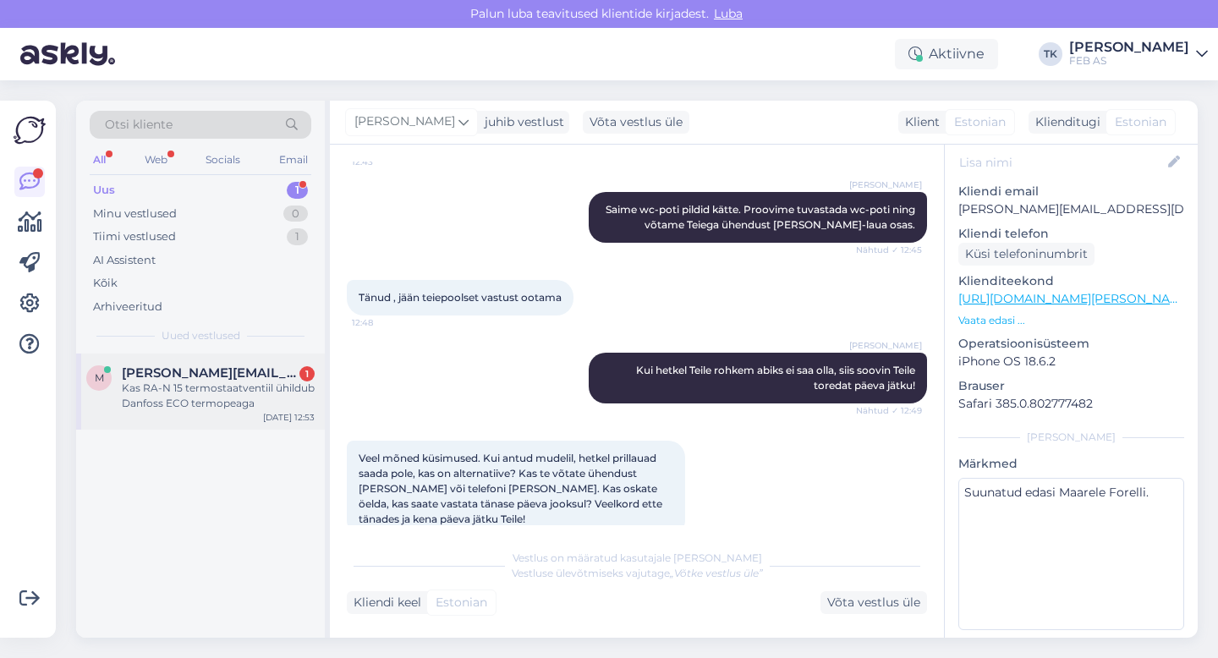
click at [222, 386] on div "Kas RA-N 15 termostaatventiil ühildub Danfoss ECO termopeaga" at bounding box center [218, 396] width 193 height 30
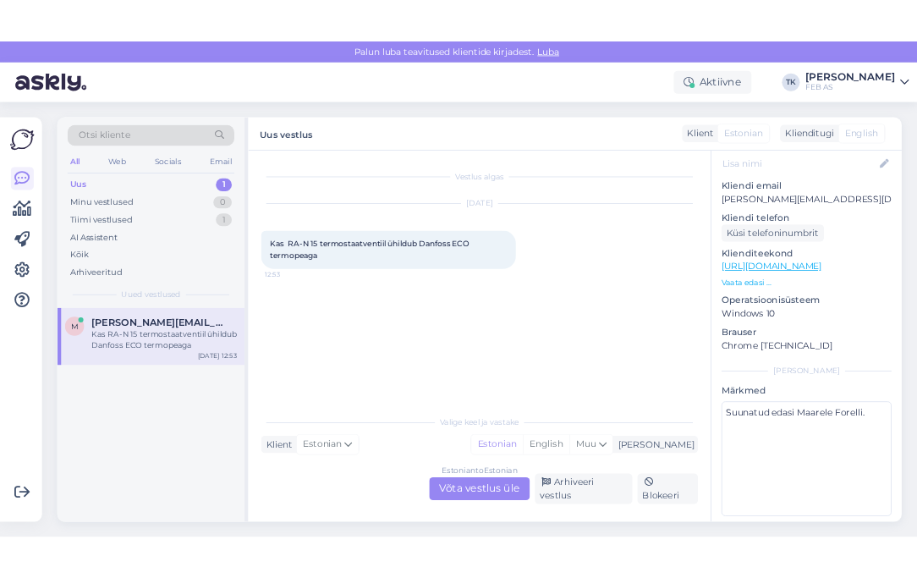
scroll to position [0, 0]
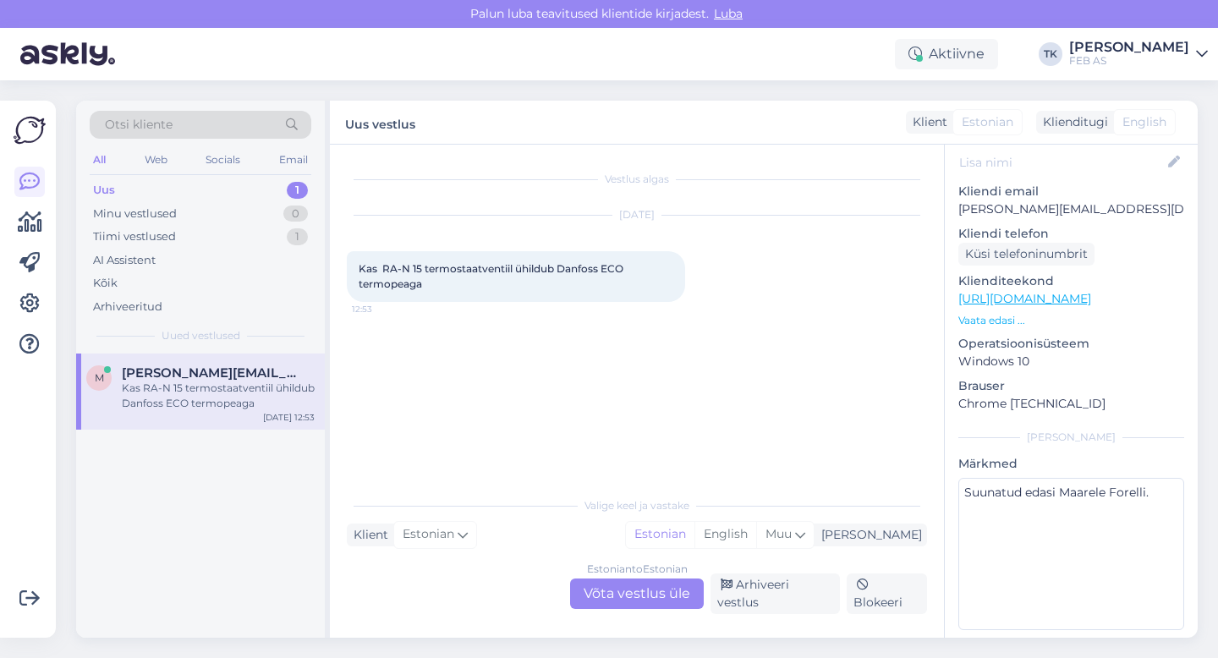
click at [634, 577] on div "Estonian to Estonian Võta vestlus üle" at bounding box center [637, 593] width 134 height 30
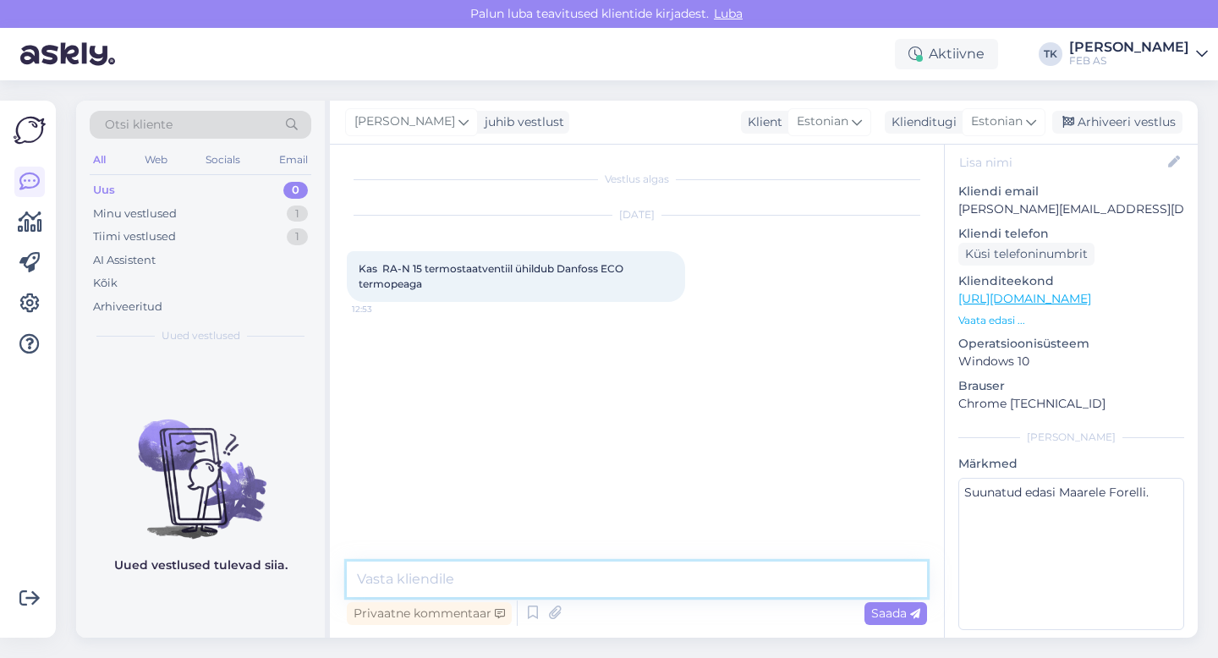
click at [597, 577] on textarea at bounding box center [637, 580] width 580 height 36
type textarea "Tere"
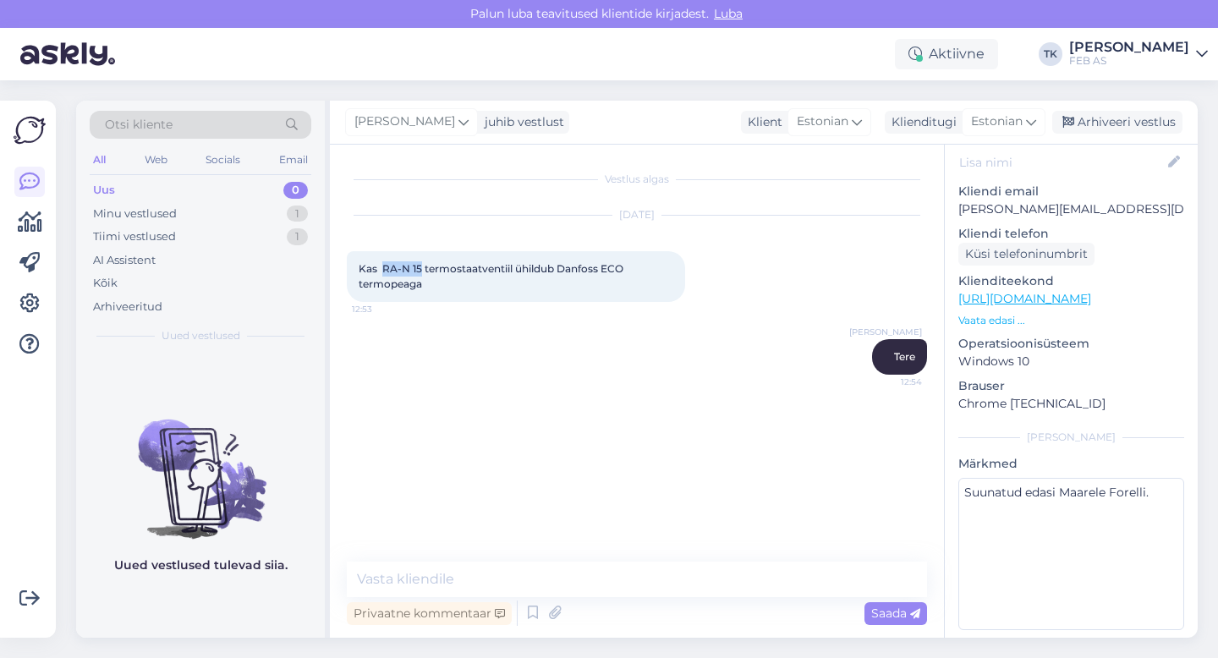
drag, startPoint x: 383, startPoint y: 268, endPoint x: 421, endPoint y: 268, distance: 38.1
click at [421, 268] on span "Kas RA-N 15 termostaatventiil ühildub Danfoss ECO termopeaga" at bounding box center [492, 276] width 267 height 28
copy span "RA-N 15"
drag, startPoint x: 356, startPoint y: 271, endPoint x: 420, endPoint y: 289, distance: 66.9
click at [423, 289] on div "Kas RA-N 15 termostaatventiil ühildub Danfoss ECO termopeaga 12:53" at bounding box center [516, 276] width 338 height 51
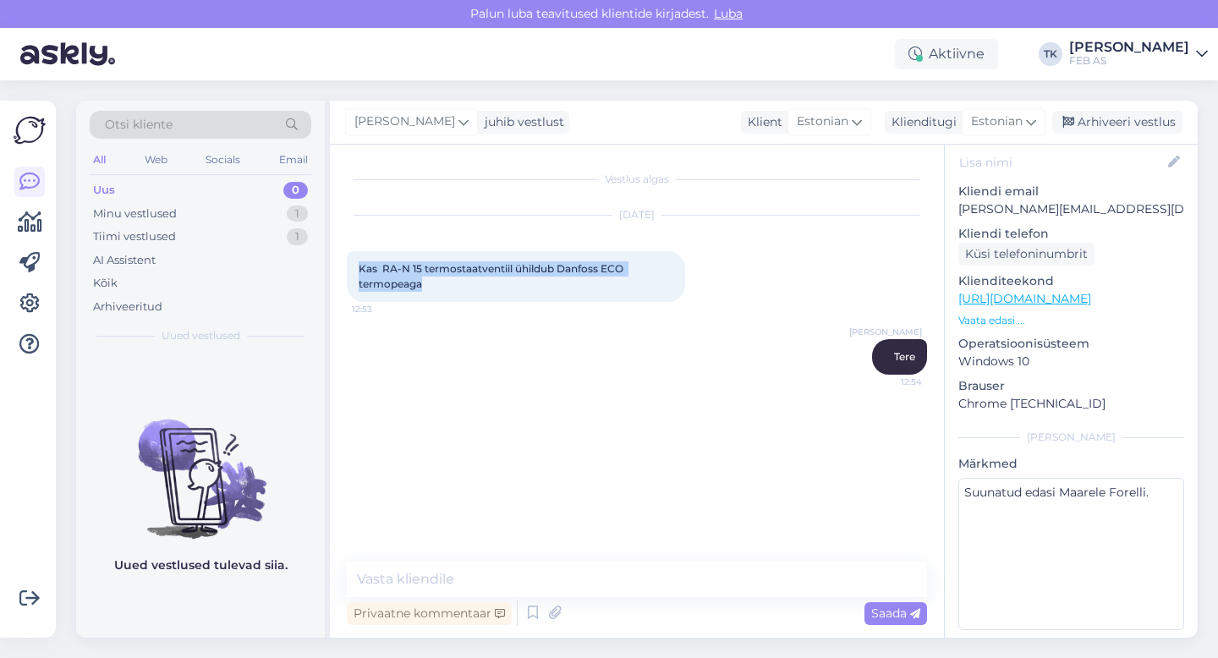
copy span "Kas RA-N 15 termostaatventiil ühildub Danfoss ECO termopeaga"
click at [445, 575] on textarea at bounding box center [637, 580] width 580 height 36
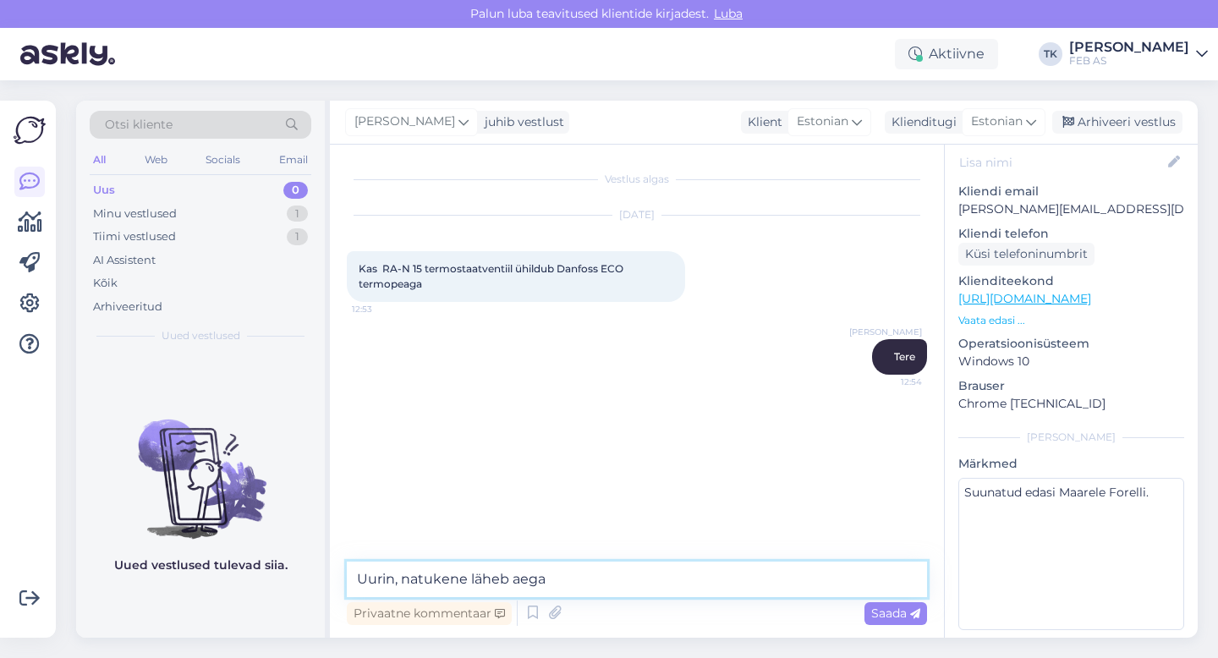
type textarea "Uurin, natukene läheb aega."
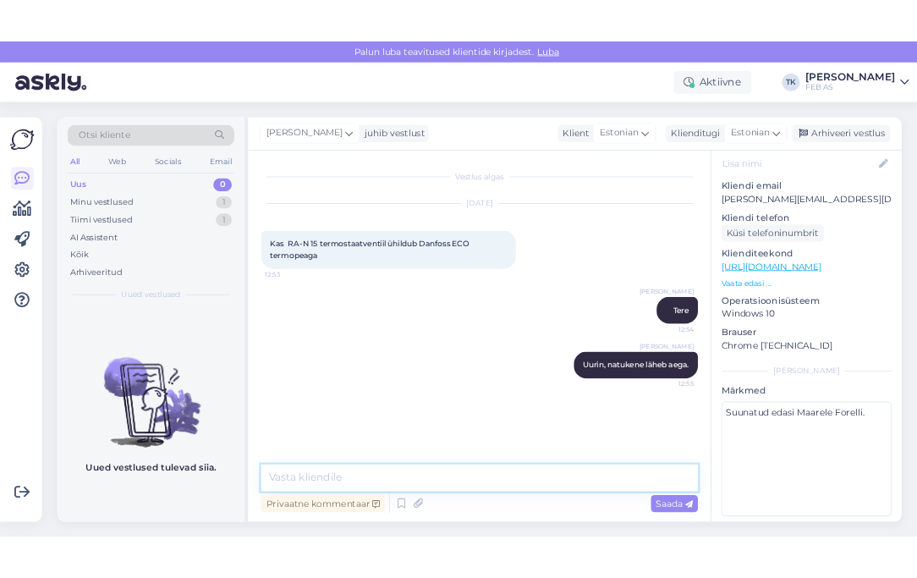
scroll to position [282, 0]
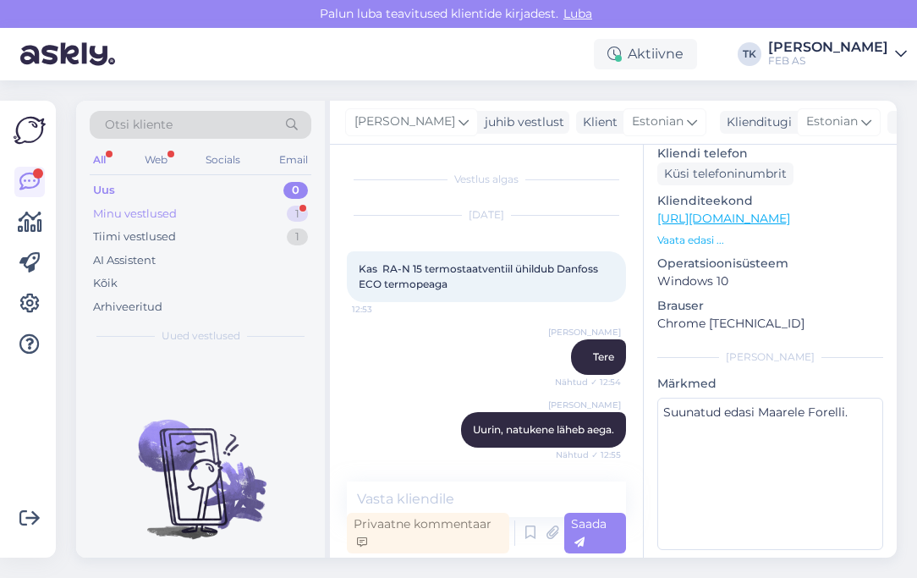
click at [238, 220] on div "Minu vestlused 1" at bounding box center [201, 214] width 222 height 24
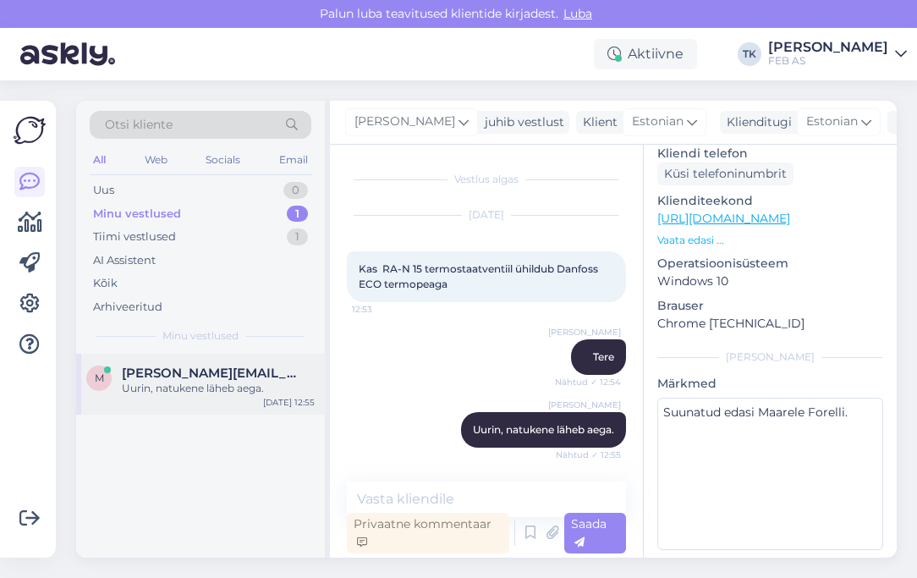
click at [256, 393] on div "Uurin, natukene läheb aega." at bounding box center [218, 388] width 193 height 15
click at [485, 369] on div "Triinu [PERSON_NAME] Tere Nähtud ✓ 12:54" at bounding box center [486, 357] width 279 height 73
click at [427, 495] on textarea at bounding box center [486, 499] width 279 height 36
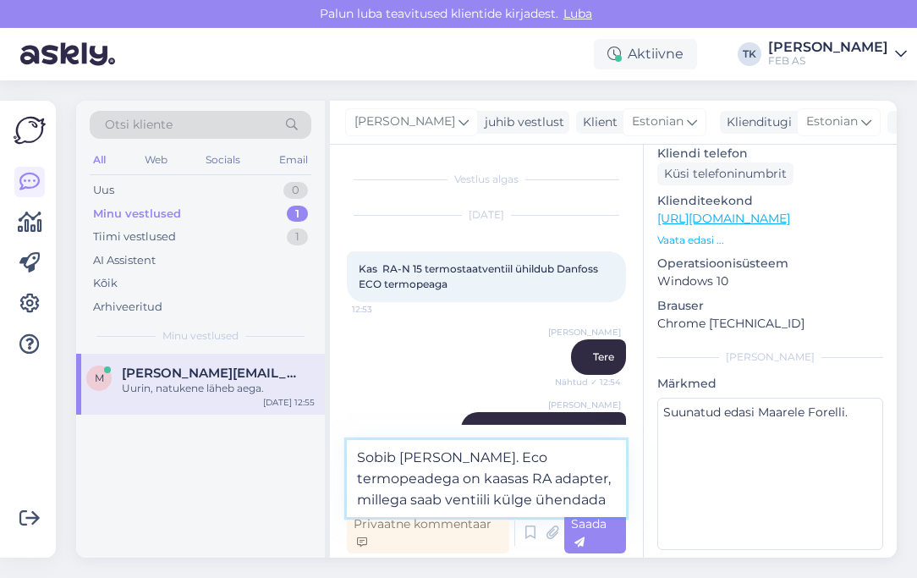
drag, startPoint x: 562, startPoint y: 492, endPoint x: 433, endPoint y: 453, distance: 135.1
click at [433, 453] on textarea "Sobib [PERSON_NAME]. Eco termopeadega on kaasas RA adapter, millega saab ventii…" at bounding box center [486, 478] width 279 height 77
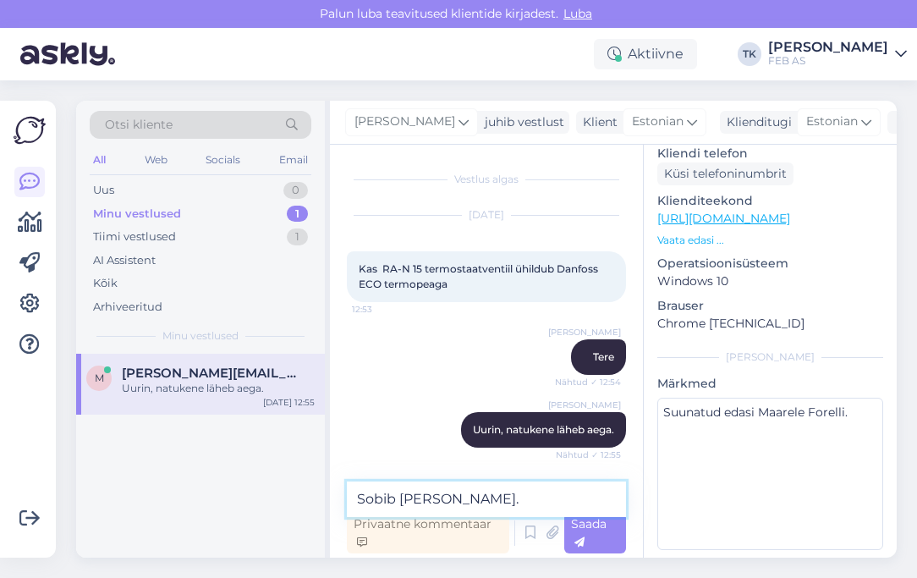
type textarea "Sobib [PERSON_NAME]"
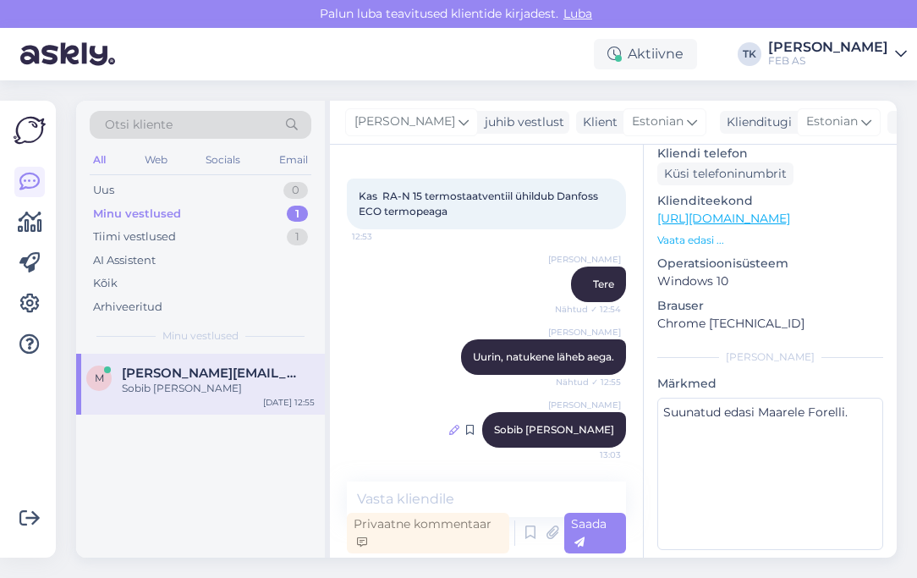
click at [459, 436] on div at bounding box center [454, 429] width 10 height 15
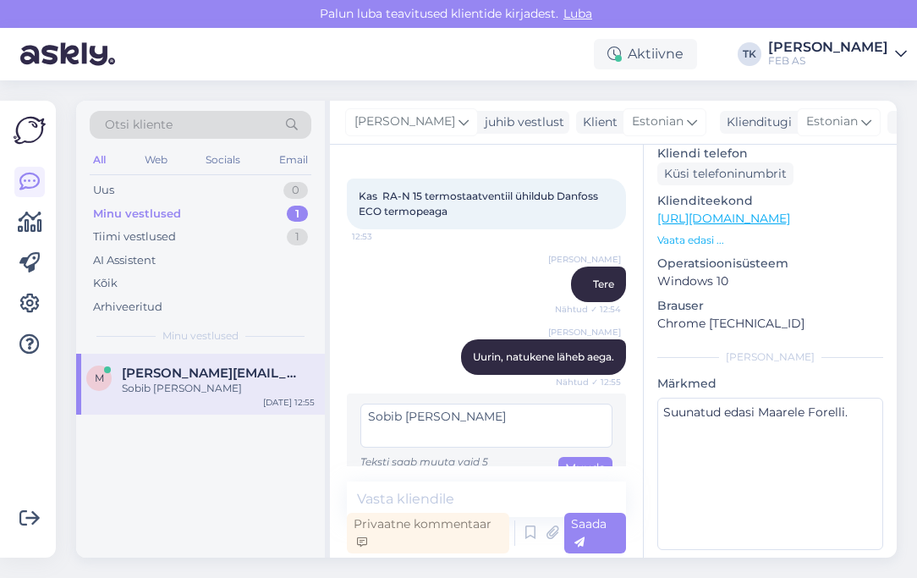
drag, startPoint x: 446, startPoint y: 418, endPoint x: 327, endPoint y: 416, distance: 118.4
click at [327, 416] on div "Otsi kliente All Web Socials Email Uus 0 Minu vestlused 1 Tiimi vestlused 1 AI …" at bounding box center [486, 329] width 820 height 457
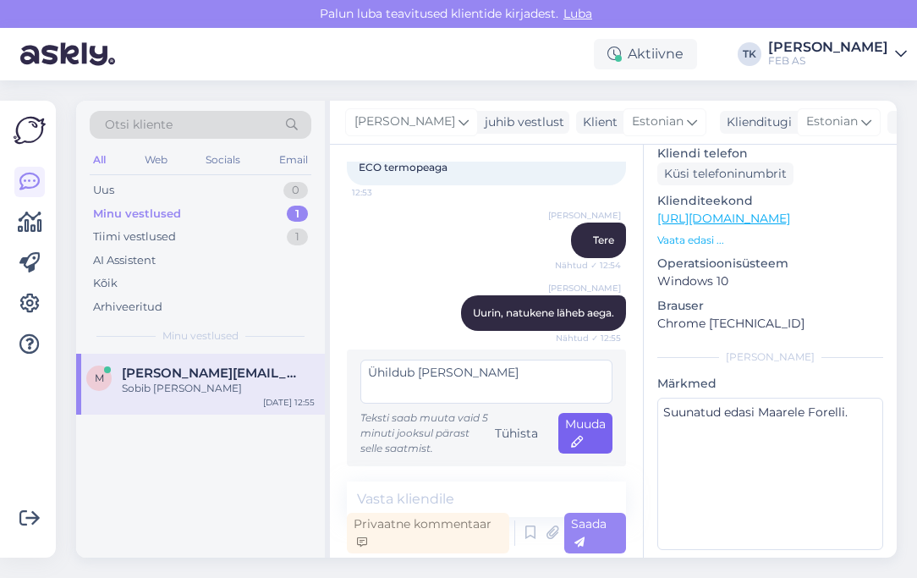
type textarea "Ühildub [PERSON_NAME]"
click at [584, 424] on span "Muuda" at bounding box center [585, 432] width 41 height 33
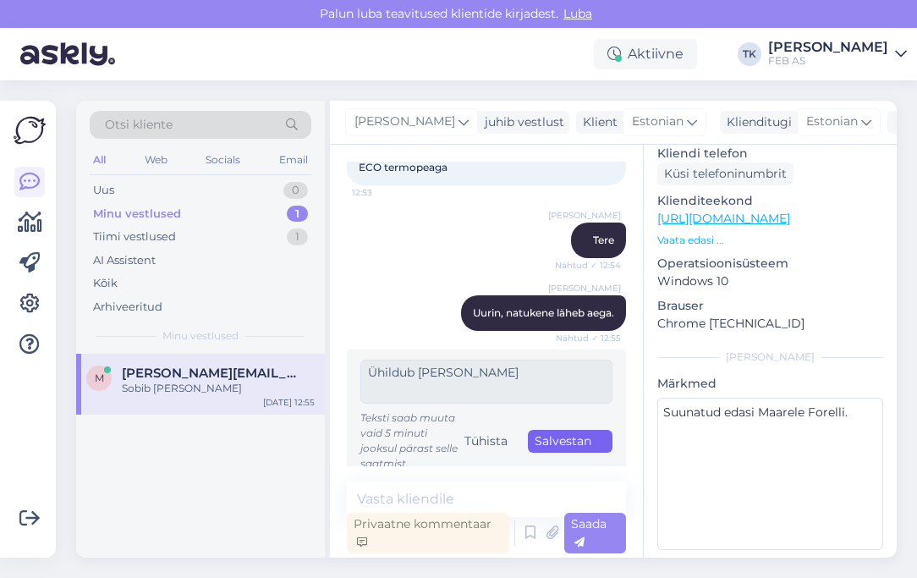
scroll to position [73, 0]
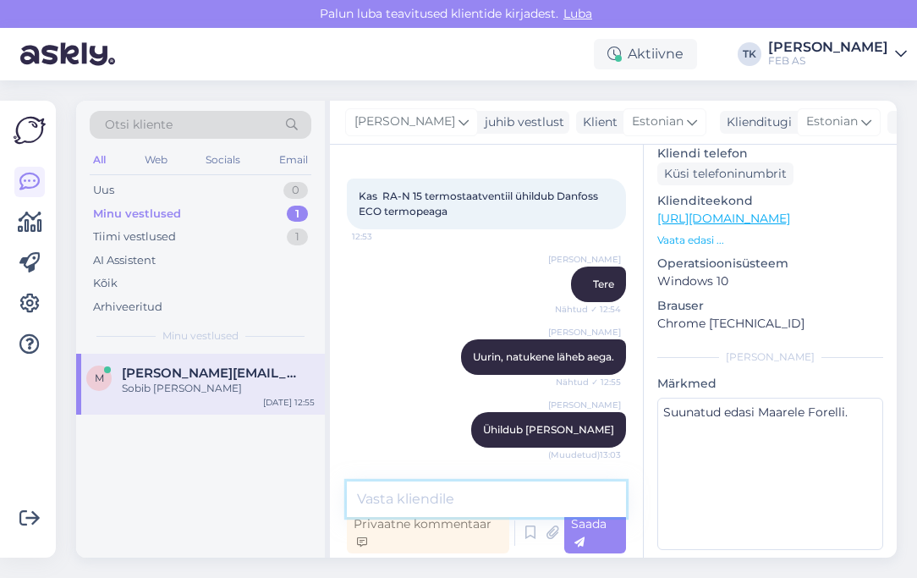
click at [447, 496] on textarea at bounding box center [486, 499] width 279 height 36
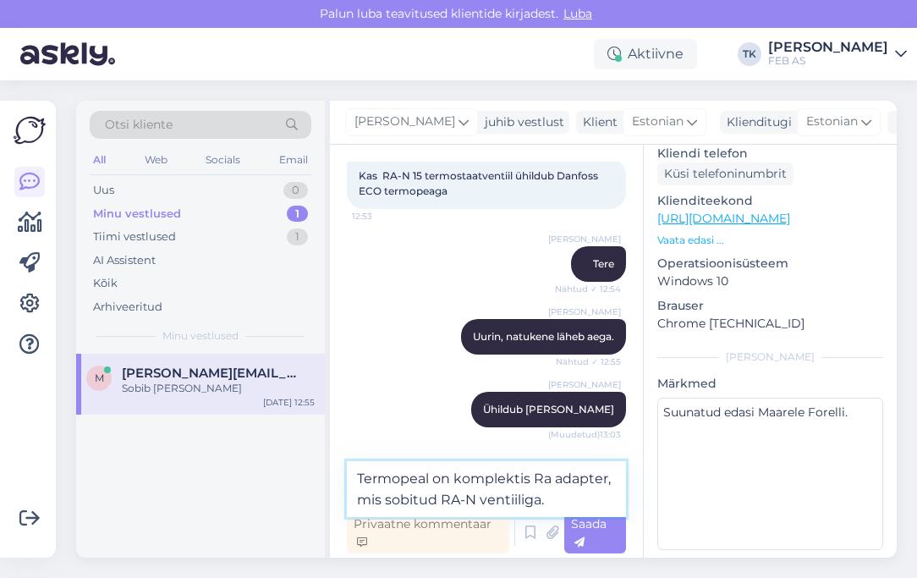
click at [551, 478] on textarea "Termopeal on komplektis Ra adapter, mis sobitud RA-N ventiiliga." at bounding box center [486, 489] width 279 height 56
type textarea "Termopeal on komplektis RA adapter, mis sobitud RA-N ventiiliga."
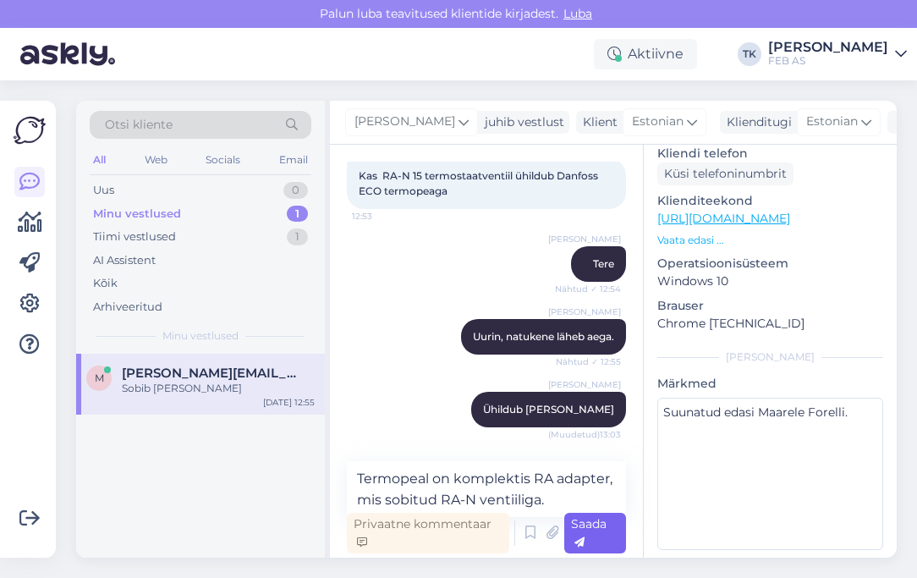
click at [595, 529] on span "Saada" at bounding box center [589, 532] width 36 height 33
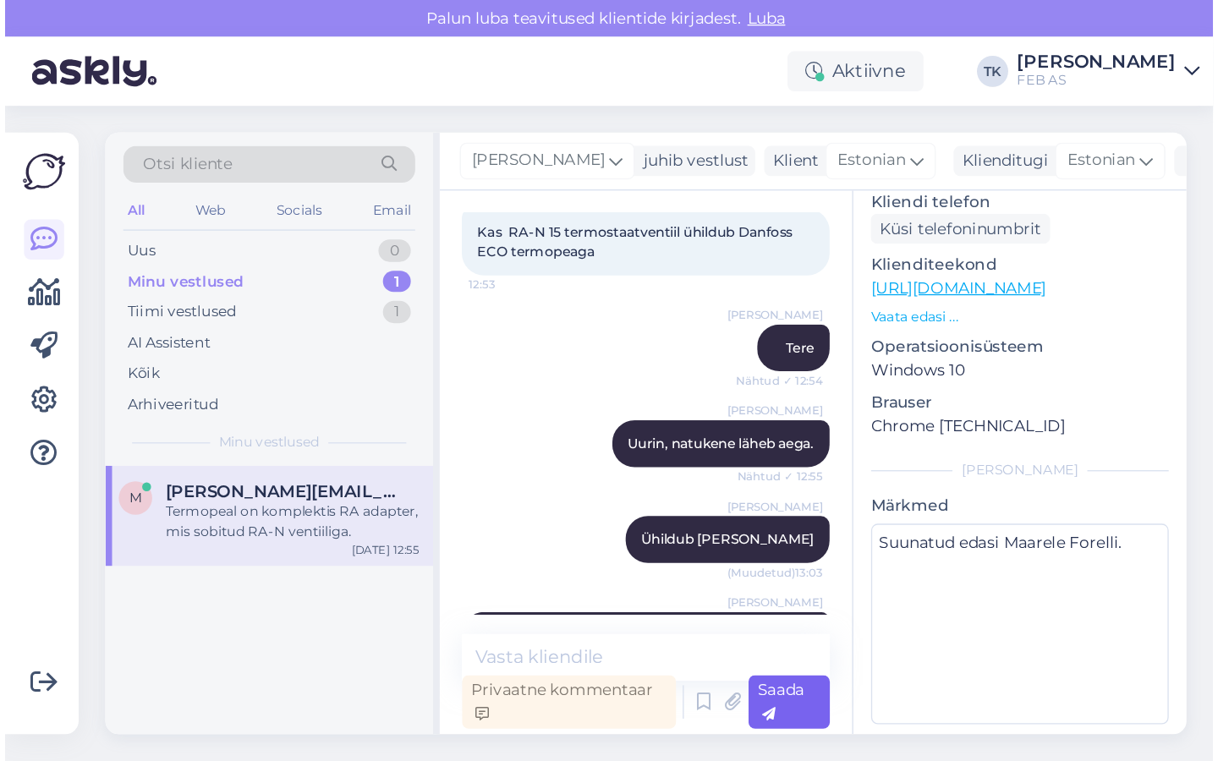
scroll to position [161, 0]
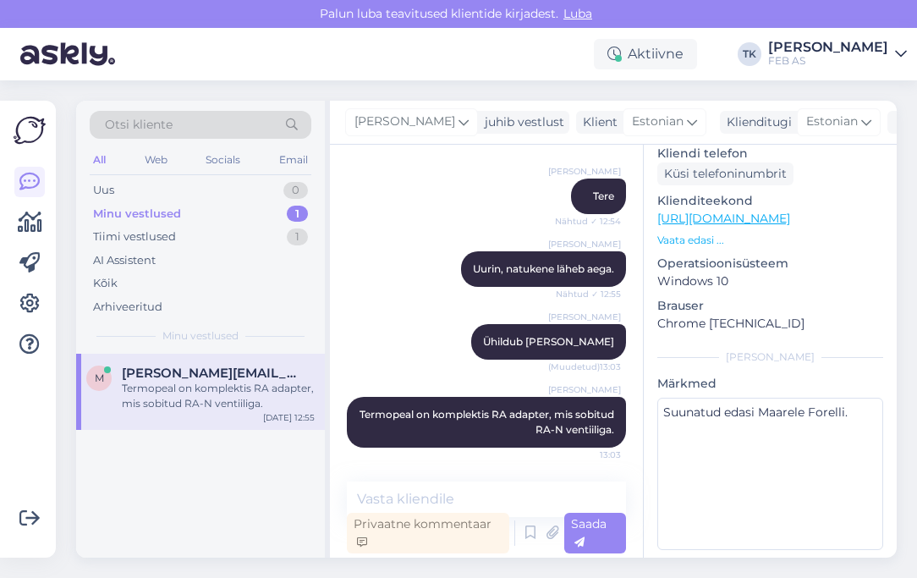
click at [458, 337] on div "Triinu [PERSON_NAME] Ühildub [PERSON_NAME] (Muudetud) 13:03" at bounding box center [486, 341] width 279 height 73
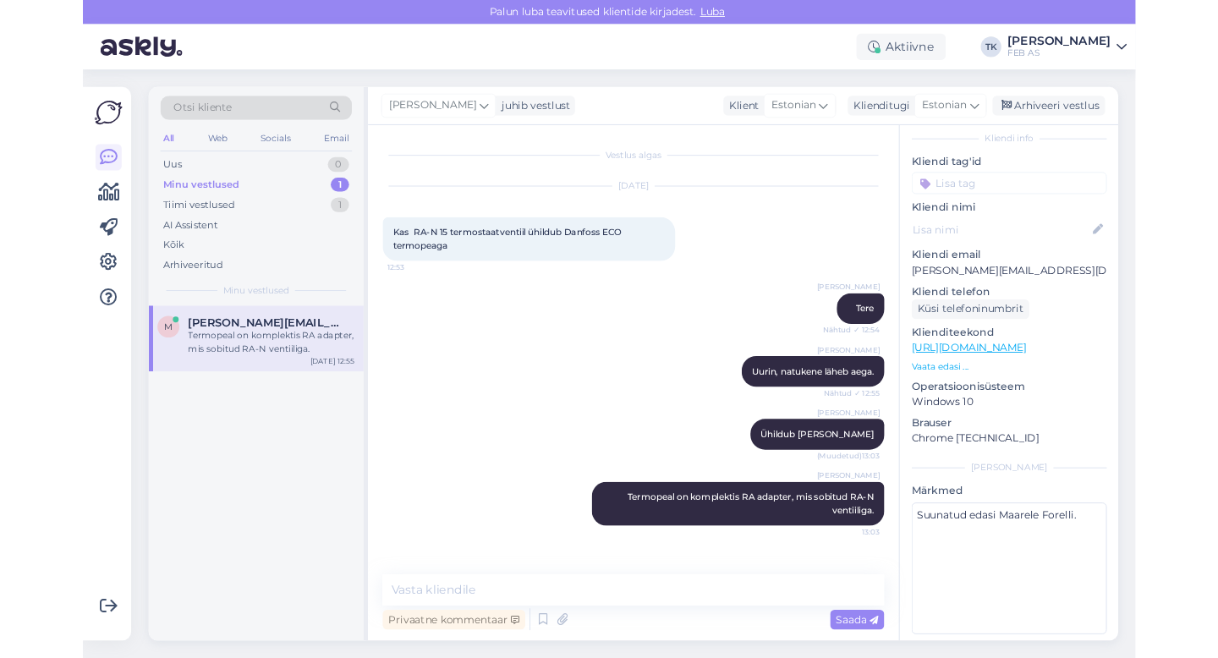
scroll to position [202, 0]
